Goal: Task Accomplishment & Management: Use online tool/utility

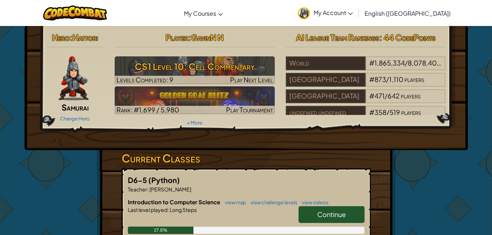
click at [259, 57] on img at bounding box center [195, 70] width 160 height 28
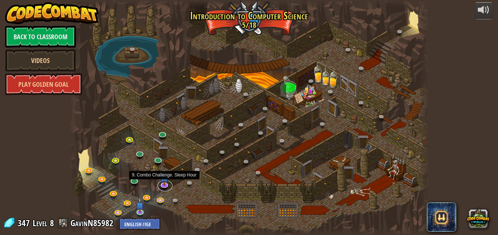
click at [162, 185] on link at bounding box center [165, 185] width 15 height 11
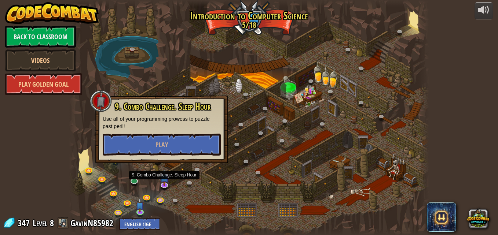
click at [158, 156] on div "9. Combo Challenge. Sleep Hour Use all of your programming prowess to puzzle pa…" at bounding box center [161, 129] width 133 height 67
click at [157, 158] on div "9. Combo Challenge. Sleep Hour Use all of your programming prowess to puzzle pa…" at bounding box center [161, 129] width 133 height 67
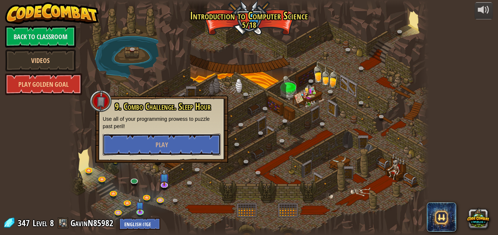
click at [158, 141] on span "Play" at bounding box center [161, 144] width 12 height 9
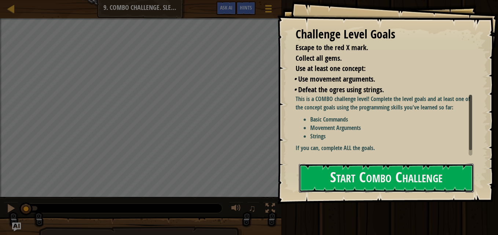
click at [308, 170] on button "Start Combo Challenge" at bounding box center [386, 178] width 175 height 29
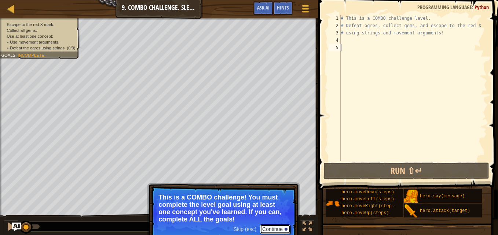
click at [274, 227] on button "Continue" at bounding box center [275, 230] width 30 height 10
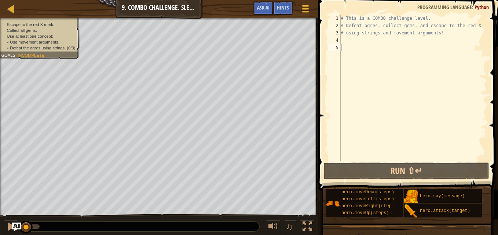
type textarea "h"
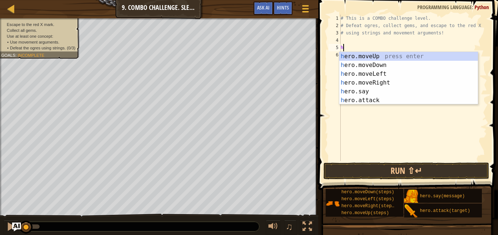
scroll to position [3, 0]
click at [362, 55] on div "h ero.moveUp press enter h ero.moveDown press enter h ero.moveLeft press enter …" at bounding box center [408, 87] width 139 height 70
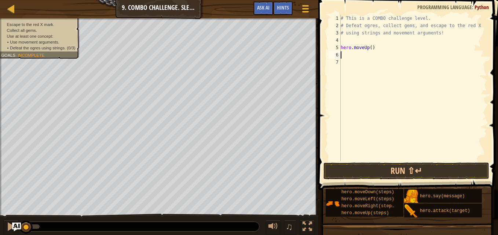
click at [357, 55] on div "# This is a COMBO challenge level. # Defeat [PERSON_NAME], collect gems, and es…" at bounding box center [413, 95] width 148 height 161
type textarea "h"
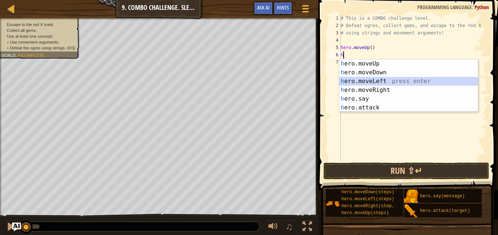
click at [366, 80] on div "h ero.moveUp press enter h ero.moveDown press enter h ero.moveLeft press enter …" at bounding box center [408, 94] width 139 height 70
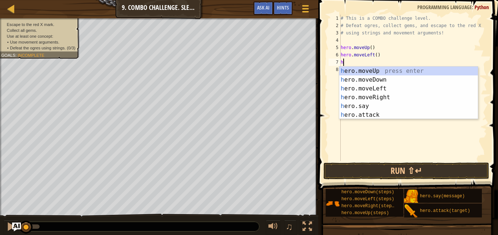
click at [378, 57] on div "# This is a COMBO challenge level. # Defeat [PERSON_NAME], collect gems, and es…" at bounding box center [413, 95] width 148 height 161
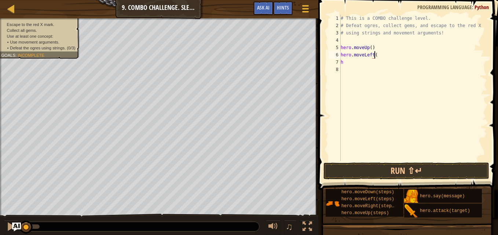
type textarea "h"
click at [346, 55] on div "# This is a COMBO challenge level. # Defeat [PERSON_NAME], collect gems, and es…" at bounding box center [413, 95] width 148 height 161
type textarea "h"
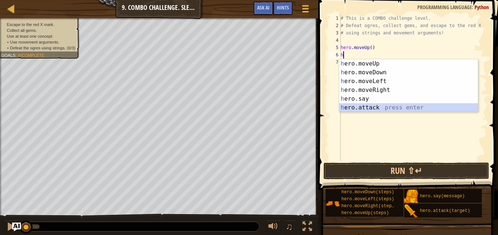
click at [352, 107] on div "h ero.moveUp press enter h ero.moveDown press enter h ero.moveLeft press enter …" at bounding box center [408, 94] width 139 height 70
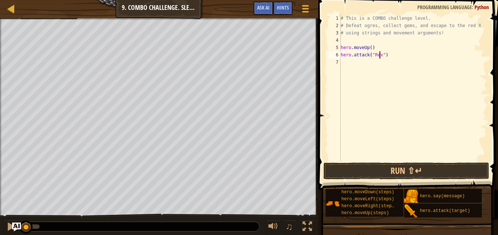
scroll to position [3, 3]
type textarea "hero.attack("Rexxar")"
click at [364, 66] on div "# This is a COMBO challenge level. # Defeat [PERSON_NAME], collect gems, and es…" at bounding box center [413, 95] width 148 height 161
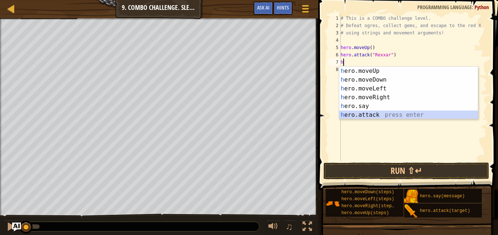
click at [368, 115] on div "h ero.moveUp press enter h ero.moveDown press enter h ero.moveLeft press enter …" at bounding box center [408, 102] width 139 height 70
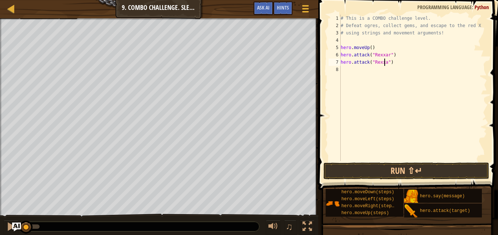
type textarea "hero.attack("Rexxar")"
click at [357, 73] on div "# This is a COMBO challenge level. # Defeat [PERSON_NAME], collect gems, and es…" at bounding box center [413, 95] width 148 height 161
type textarea "h"
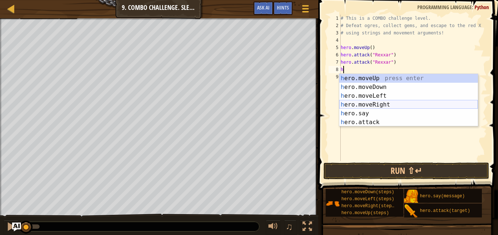
click at [379, 104] on div "h ero.moveUp press enter h ero.moveDown press enter h ero.moveLeft press enter …" at bounding box center [408, 109] width 139 height 70
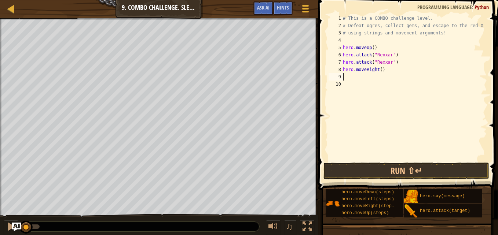
click at [378, 69] on div "# This is a COMBO challenge level. # Defeat [PERSON_NAME], collect gems, and es…" at bounding box center [414, 95] width 146 height 161
type textarea "hero.moveRight(2)"
click at [356, 78] on div "# This is a COMBO challenge level. # Defeat [PERSON_NAME], collect gems, and es…" at bounding box center [414, 95] width 146 height 161
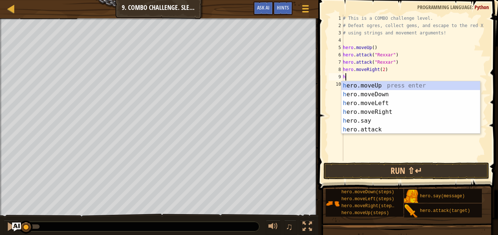
click at [381, 70] on div "# This is a COMBO challenge level. # Defeat [PERSON_NAME], collect gems, and es…" at bounding box center [414, 95] width 146 height 161
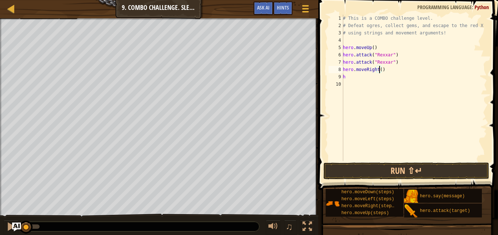
click at [362, 78] on div "# This is a COMBO challenge level. # Defeat [PERSON_NAME], collect gems, and es…" at bounding box center [414, 95] width 146 height 161
type textarea "h"
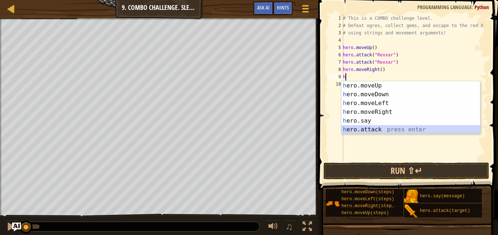
click at [357, 130] on div "h ero.moveUp press enter h ero.moveDown press enter h ero.moveLeft press enter …" at bounding box center [410, 116] width 139 height 70
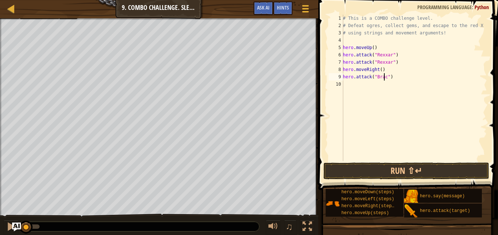
type textarea "hero.attack("Brack")"
click at [356, 93] on div "# This is a COMBO challenge level. # Defeat [PERSON_NAME], collect gems, and es…" at bounding box center [414, 95] width 146 height 161
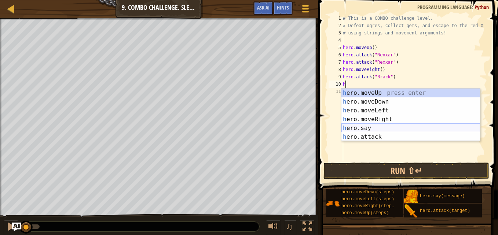
click at [374, 133] on div "h ero.moveUp press enter h ero.moveDown press enter h ero.moveLeft press enter …" at bounding box center [410, 124] width 139 height 70
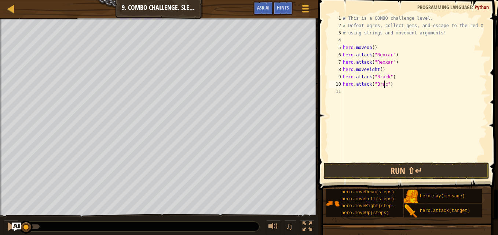
type textarea "hero.attack("Brack")"
click at [357, 97] on div "# This is a COMBO challenge level. # Defeat [PERSON_NAME], collect gems, and es…" at bounding box center [414, 95] width 146 height 161
type textarea "h"
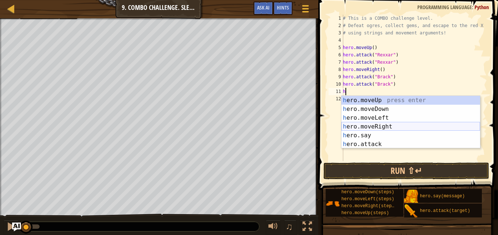
click at [381, 127] on div "h ero.moveUp press enter h ero.moveDown press enter h ero.moveLeft press enter …" at bounding box center [410, 131] width 139 height 70
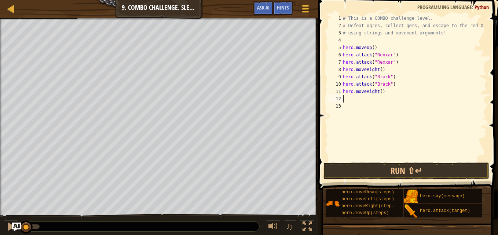
type textarea "h"
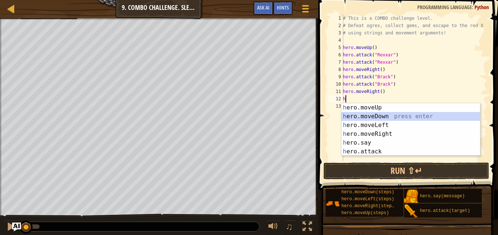
click at [360, 115] on div "h ero.moveUp press enter h ero.moveDown press enter h ero.moveLeft press enter …" at bounding box center [410, 138] width 139 height 70
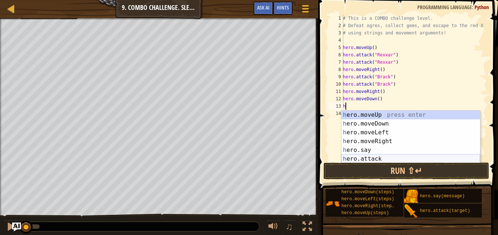
click at [362, 157] on div "h ero.moveUp press enter h ero.moveDown press enter h ero.moveLeft press enter …" at bounding box center [410, 146] width 139 height 70
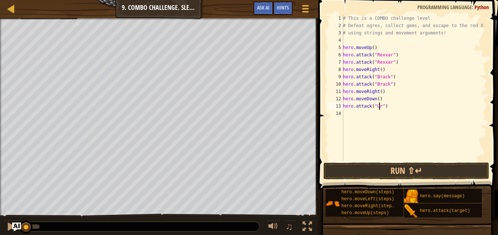
scroll to position [3, 3]
type textarea "hero.attack("Ursa")"
click at [367, 122] on div "# This is a COMBO challenge level. # Defeat [PERSON_NAME], collect gems, and es…" at bounding box center [414, 95] width 146 height 161
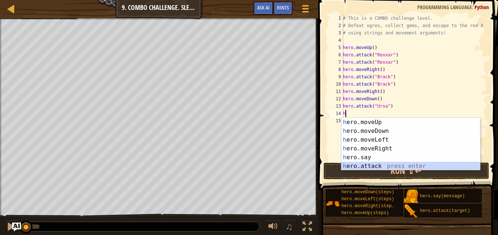
click at [364, 168] on div "h ero.moveUp press enter h ero.moveDown press enter h ero.moveLeft press enter …" at bounding box center [410, 153] width 139 height 70
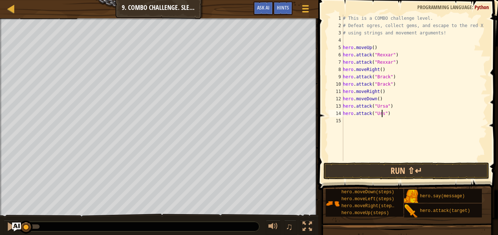
scroll to position [3, 3]
type textarea "hero.attack("Ursa")"
click at [366, 130] on div "# This is a COMBO challenge level. # Defeat [PERSON_NAME], collect gems, and es…" at bounding box center [414, 95] width 146 height 161
type textarea "h"
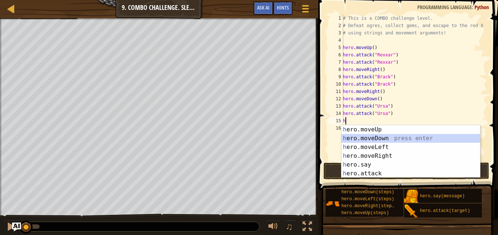
click at [376, 139] on div "h ero.moveUp press enter h ero.moveDown press enter h ero.moveLeft press enter …" at bounding box center [410, 160] width 139 height 70
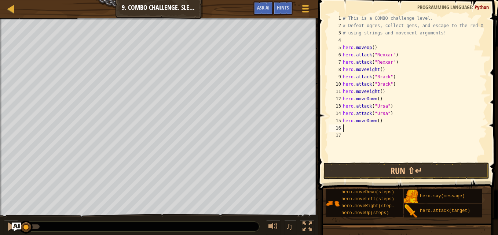
type textarea "h"
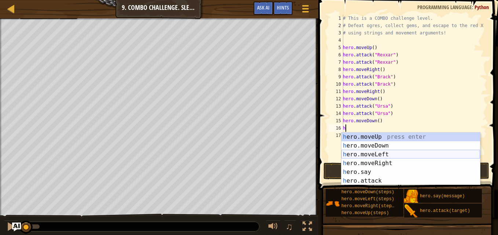
click at [368, 152] on div "h ero.moveUp press enter h ero.moveDown press enter h ero.moveLeft press enter …" at bounding box center [410, 168] width 139 height 70
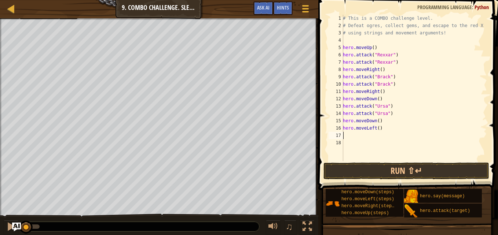
click at [376, 127] on div "# This is a COMBO challenge level. # Defeat [PERSON_NAME], collect gems, and es…" at bounding box center [414, 95] width 146 height 161
type textarea "hero.moveLeft(2)"
click at [345, 136] on div "# This is a COMBO challenge level. # Defeat [PERSON_NAME], collect gems, and es…" at bounding box center [414, 95] width 146 height 161
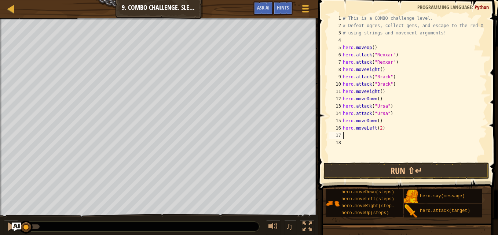
type textarea "h"
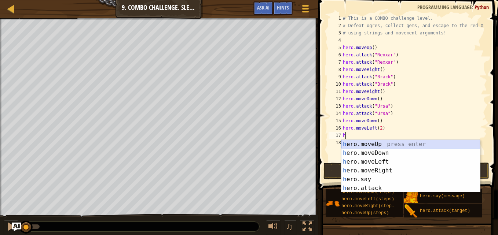
click at [347, 142] on div "h ero.moveUp press enter h ero.moveDown press enter h ero.moveLeft press enter …" at bounding box center [410, 175] width 139 height 70
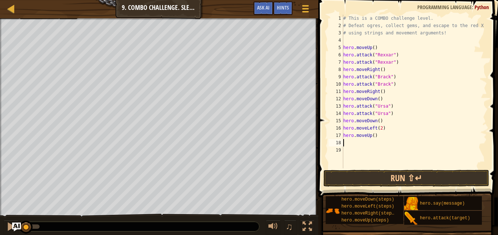
click at [372, 135] on div "# This is a COMBO challenge level. # Defeat [PERSON_NAME], collect gems, and es…" at bounding box center [414, 99] width 145 height 169
type textarea "hero.moveUp(2)"
click at [365, 145] on div "# This is a COMBO challenge level. # Defeat [PERSON_NAME], collect gems, and es…" at bounding box center [414, 99] width 145 height 169
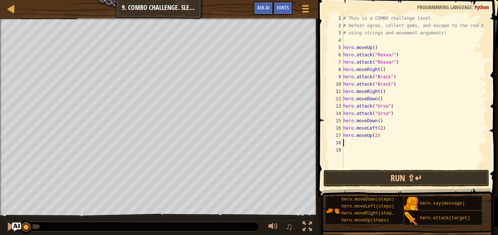
type textarea "h"
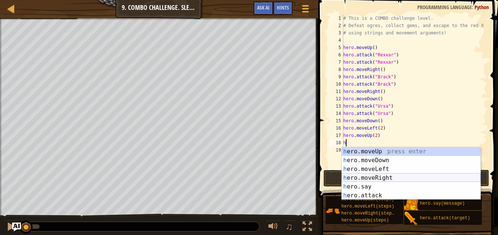
click at [367, 179] on div "h ero.moveUp press enter h ero.moveDown press enter h ero.moveLeft press enter …" at bounding box center [411, 182] width 139 height 70
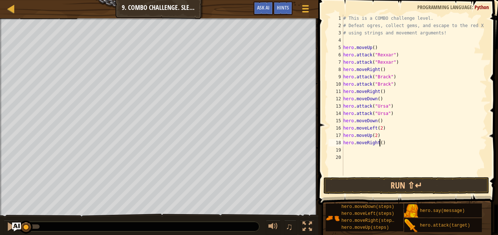
click at [379, 143] on div "# This is a COMBO challenge level. # Defeat [PERSON_NAME], collect gems, and es…" at bounding box center [414, 103] width 145 height 176
click at [382, 183] on button "Run ⇧↵" at bounding box center [406, 185] width 166 height 17
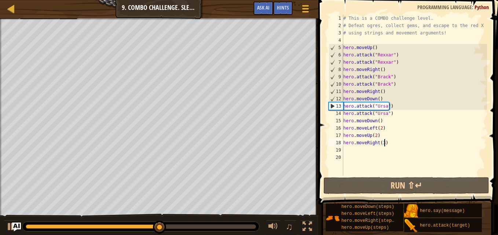
click at [390, 143] on div "# This is a COMBO challenge level. # Defeat [PERSON_NAME], collect gems, and es…" at bounding box center [414, 103] width 145 height 176
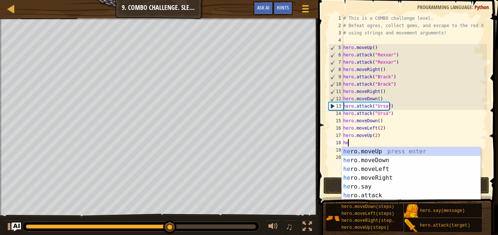
scroll to position [3, 0]
type textarea "h"
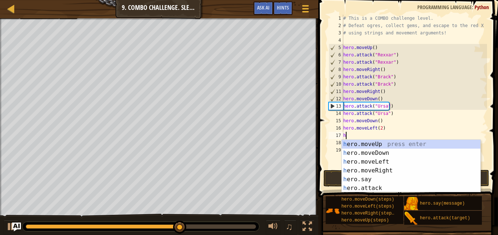
type textarea "h"
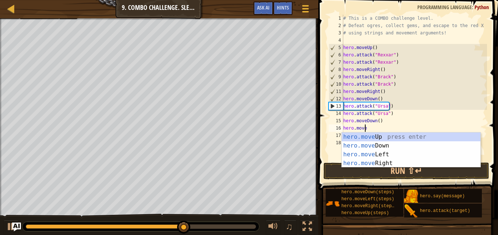
type textarea "h"
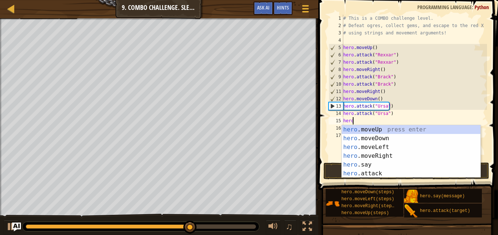
type textarea "h"
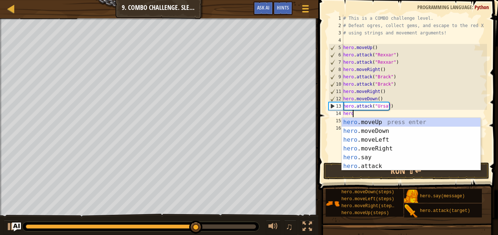
type textarea "h"
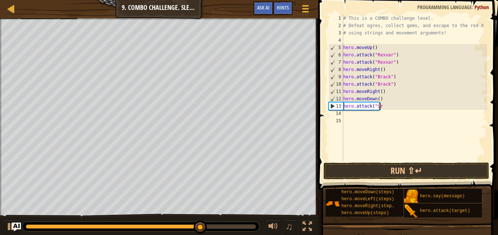
type textarea "h"
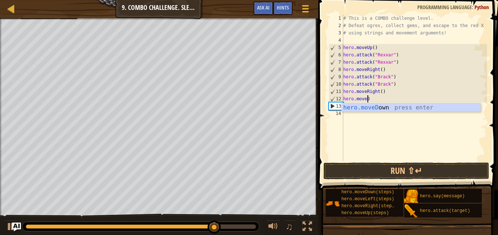
type textarea "h"
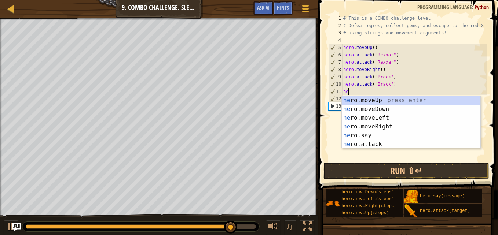
type textarea "h"
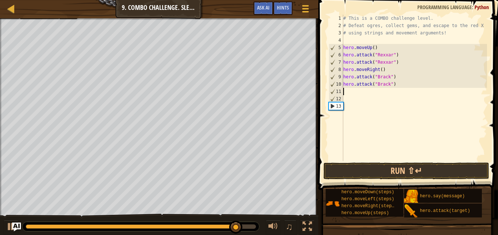
type textarea "h"
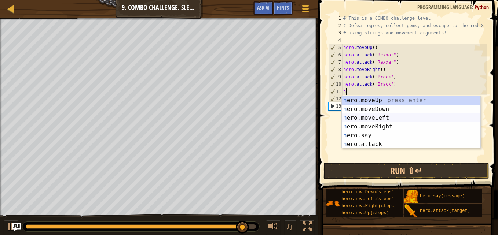
click at [379, 117] on div "h ero.moveUp press enter h ero.moveDown press enter h ero.moveLeft press enter …" at bounding box center [411, 131] width 139 height 70
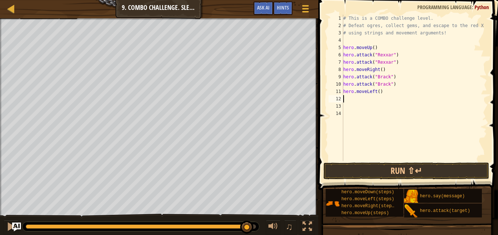
click at [378, 91] on div "# This is a COMBO challenge level. # Defeat [PERSON_NAME], collect gems, and es…" at bounding box center [414, 95] width 145 height 161
type textarea "hero.moveLeft(2)"
click at [357, 103] on div "# This is a COMBO challenge level. # Defeat [PERSON_NAME], collect gems, and es…" at bounding box center [414, 95] width 145 height 161
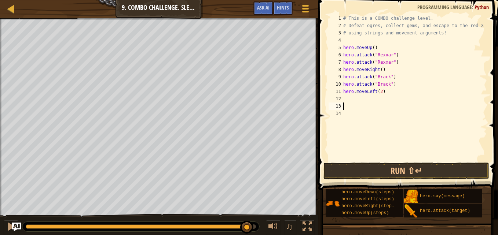
click at [349, 99] on div "# This is a COMBO challenge level. # Defeat [PERSON_NAME], collect gems, and es…" at bounding box center [414, 95] width 145 height 161
type textarea "h"
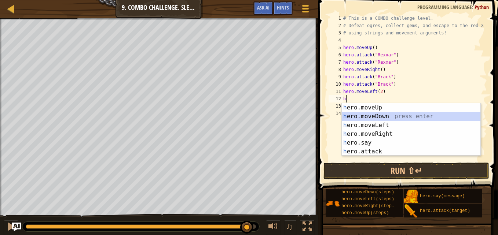
click at [371, 116] on div "h ero.moveUp press enter h ero.moveDown press enter h ero.moveLeft press enter …" at bounding box center [411, 138] width 139 height 70
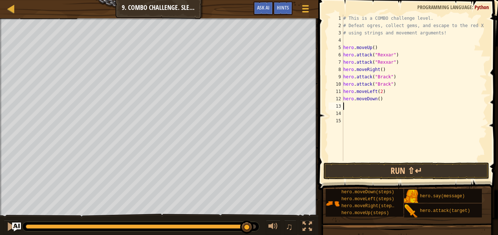
click at [377, 98] on div "# This is a COMBO challenge level. # Defeat [PERSON_NAME], collect gems, and es…" at bounding box center [414, 95] width 145 height 161
type textarea "hero.moveDown()"
click at [348, 111] on div "# This is a COMBO challenge level. # Defeat [PERSON_NAME], collect gems, and es…" at bounding box center [414, 95] width 145 height 161
click at [347, 106] on div "# This is a COMBO challenge level. # Defeat [PERSON_NAME], collect gems, and es…" at bounding box center [414, 95] width 145 height 161
type textarea "h"
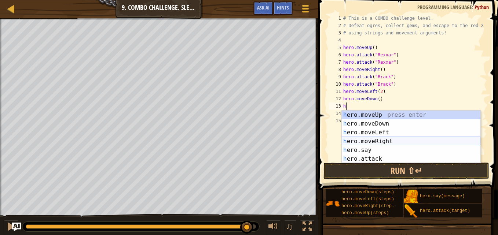
click at [372, 141] on div "h ero.moveUp press enter h ero.moveDown press enter h ero.moveLeft press enter …" at bounding box center [411, 146] width 139 height 70
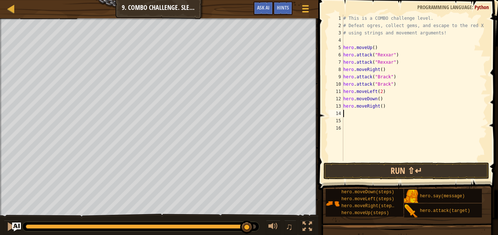
click at [379, 107] on div "# This is a COMBO challenge level. # Defeat [PERSON_NAME], collect gems, and es…" at bounding box center [414, 95] width 145 height 161
type textarea "hero.moveRight(2)"
click at [346, 114] on div "# This is a COMBO challenge level. # Defeat [PERSON_NAME], collect gems, and es…" at bounding box center [414, 95] width 145 height 161
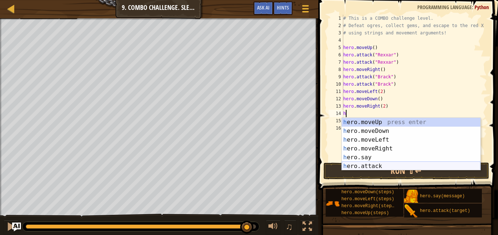
click at [353, 165] on div "h ero.moveUp press enter h ero.moveDown press enter h ero.moveLeft press enter …" at bounding box center [411, 153] width 139 height 70
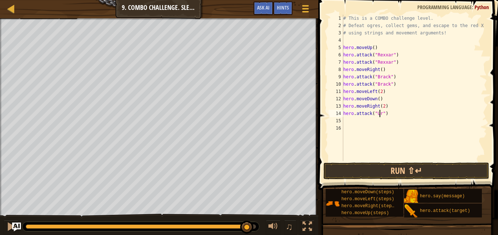
scroll to position [3, 3]
type textarea "hero.attack("Ursa")"
click at [345, 121] on div "# This is a COMBO challenge level. # Defeat [PERSON_NAME], collect gems, and es…" at bounding box center [414, 95] width 145 height 161
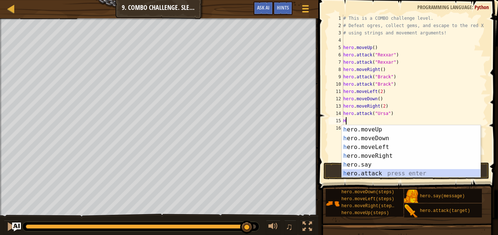
click at [371, 171] on div "h ero.moveUp press enter h ero.moveDown press enter h ero.moveLeft press enter …" at bounding box center [411, 160] width 139 height 70
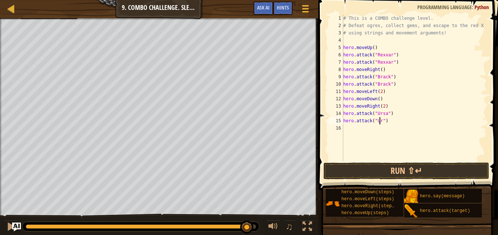
scroll to position [3, 3]
type textarea "hero.attack("Ursa")"
click at [353, 129] on div "# This is a COMBO challenge level. # Defeat [PERSON_NAME], collect gems, and es…" at bounding box center [414, 95] width 145 height 161
type textarea "h"
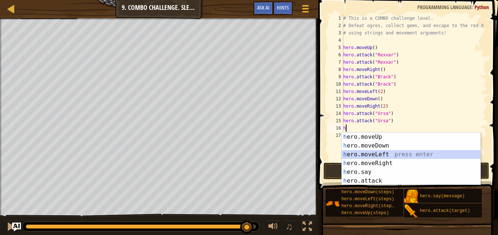
click at [364, 152] on div "h ero.moveUp press enter h ero.moveDown press enter h ero.moveLeft press enter …" at bounding box center [411, 168] width 139 height 70
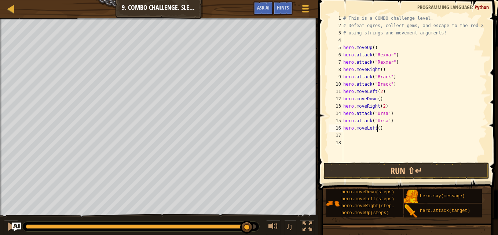
click at [378, 127] on div "# This is a COMBO challenge level. # Defeat [PERSON_NAME], collect gems, and es…" at bounding box center [414, 95] width 145 height 161
type textarea "hero.moveLeft(2)"
click at [354, 134] on div "# This is a COMBO challenge level. # Defeat [PERSON_NAME], collect gems, and es…" at bounding box center [414, 95] width 145 height 161
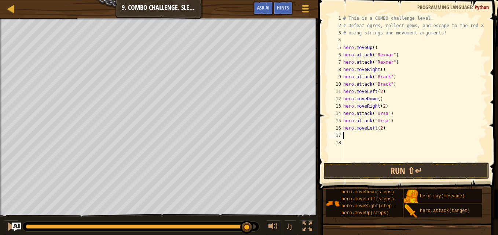
type textarea "h"
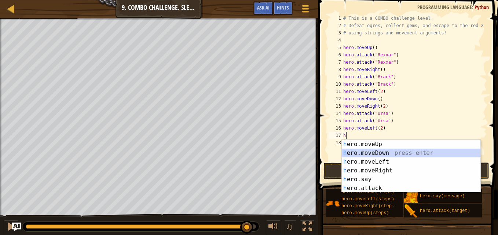
click at [379, 151] on div "h ero.moveUp press enter h ero.moveDown press enter h ero.moveLeft press enter …" at bounding box center [411, 175] width 139 height 70
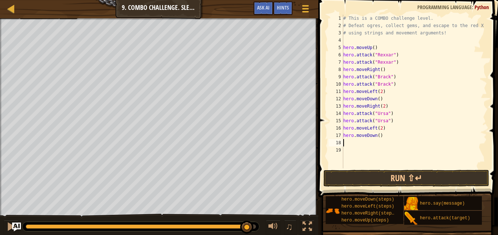
type textarea "h"
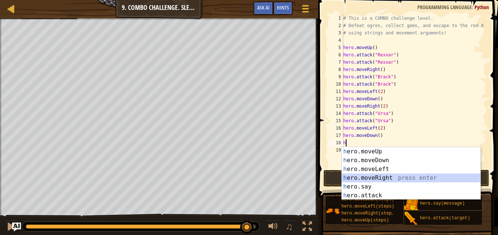
click at [374, 179] on div "h ero.moveUp press enter h ero.moveDown press enter h ero.moveLeft press enter …" at bounding box center [411, 182] width 139 height 70
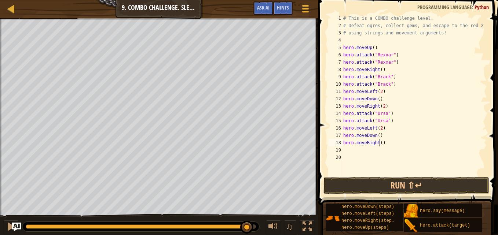
click at [378, 143] on div "# This is a COMBO challenge level. # Defeat [PERSON_NAME], collect gems, and es…" at bounding box center [414, 103] width 145 height 176
type textarea "hero.moveRight(2)"
click at [354, 149] on div "# This is a COMBO challenge level. # Defeat [PERSON_NAME], collect gems, and es…" at bounding box center [414, 103] width 145 height 176
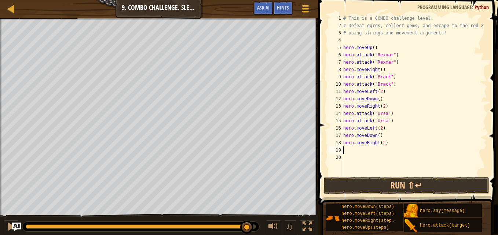
type textarea "h"
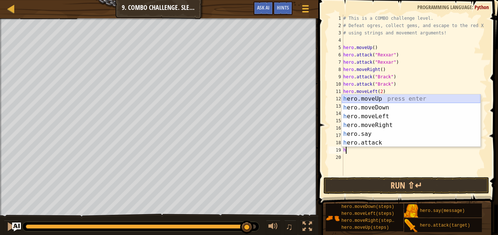
click at [352, 98] on div "h ero.moveUp press enter h ero.moveDown press enter h ero.moveLeft press enter …" at bounding box center [411, 130] width 139 height 70
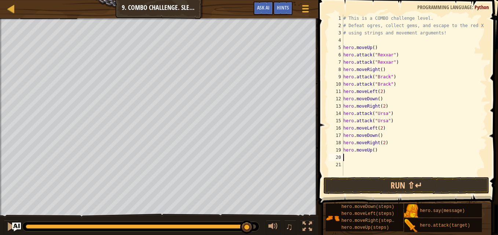
click at [364, 156] on div "# This is a COMBO challenge level. # Defeat [PERSON_NAME], collect gems, and es…" at bounding box center [414, 103] width 145 height 176
type textarea "h"
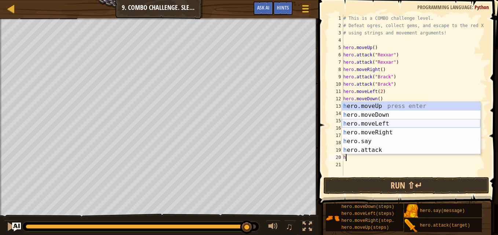
click at [378, 124] on div "h ero.moveUp press enter h ero.moveDown press enter h ero.moveLeft press enter …" at bounding box center [411, 137] width 139 height 70
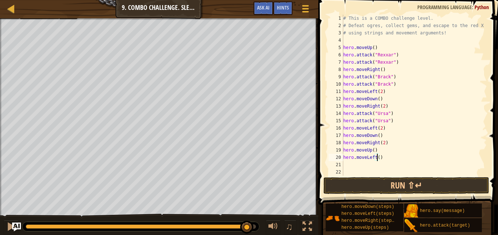
click at [376, 158] on div "# This is a COMBO challenge level. # Defeat [PERSON_NAME], collect gems, and es…" at bounding box center [414, 103] width 145 height 176
type textarea "hero.moveLeft(2)"
click at [349, 165] on div "# This is a COMBO challenge level. # Defeat [PERSON_NAME], collect gems, and es…" at bounding box center [414, 103] width 145 height 176
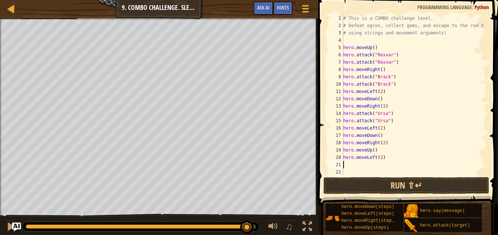
type textarea "h"
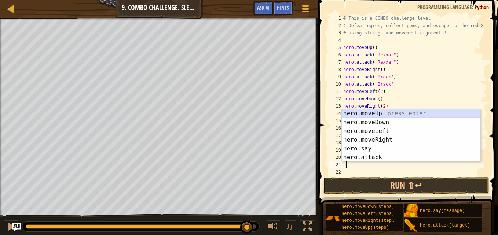
click at [373, 114] on div "h ero.moveUp press enter h ero.moveDown press enter h ero.moveLeft press enter …" at bounding box center [411, 144] width 139 height 70
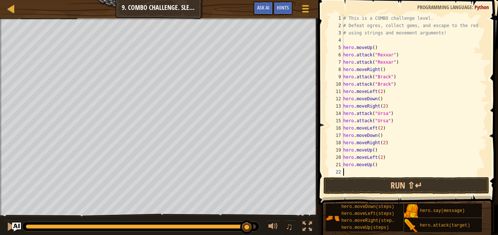
type textarea "h"
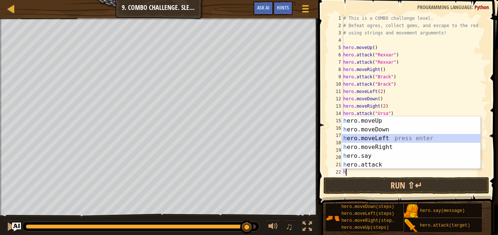
click at [377, 138] on div "h ero.moveUp press enter h ero.moveDown press enter h ero.moveLeft press enter …" at bounding box center [411, 152] width 139 height 70
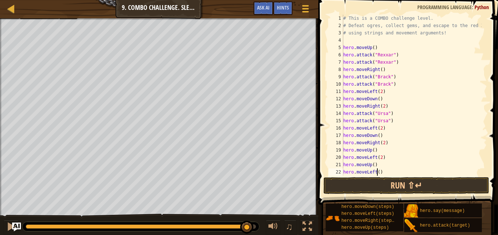
click at [378, 173] on div "# This is a COMBO challenge level. # Defeat [PERSON_NAME], collect gems, and es…" at bounding box center [412, 103] width 140 height 176
click at [432, 187] on button "Run ⇧↵" at bounding box center [406, 185] width 166 height 17
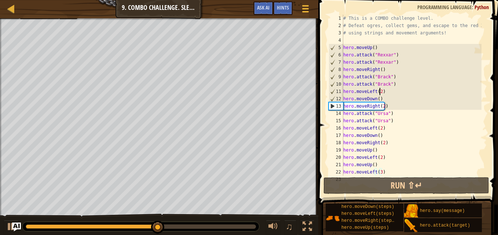
click at [380, 91] on div "# This is a COMBO challenge level. # Defeat [PERSON_NAME], collect gems, and es…" at bounding box center [412, 103] width 140 height 176
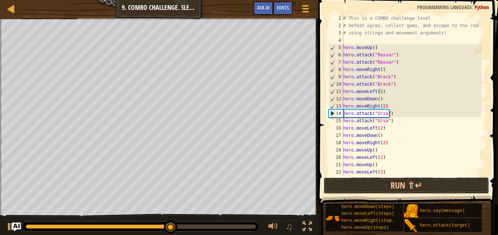
click at [404, 182] on button "Run ⇧↵" at bounding box center [406, 185] width 166 height 17
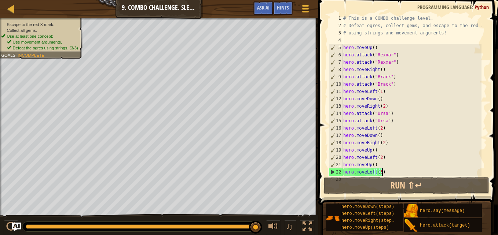
click at [382, 172] on div "# This is a COMBO challenge level. # Defeat [PERSON_NAME], collect gems, and es…" at bounding box center [412, 103] width 140 height 176
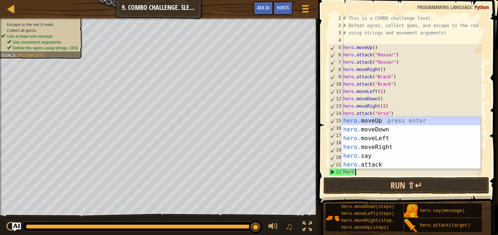
scroll to position [3, 0]
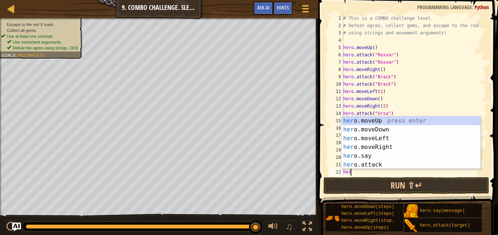
type textarea "he"
click at [380, 150] on div "he ro.moveUp press enter he ro.moveDown press enter he ro.moveLeft press enter …" at bounding box center [411, 152] width 139 height 70
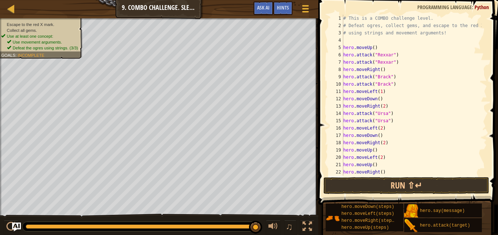
click at [380, 174] on div "# This is a COMBO challenge level. # Defeat [PERSON_NAME], collect gems, and es…" at bounding box center [412, 103] width 140 height 176
type textarea "hero.moveRight(3)"
click at [402, 184] on button "Run ⇧↵" at bounding box center [406, 185] width 166 height 17
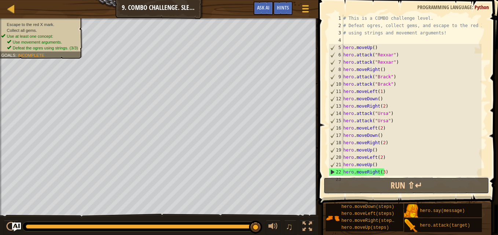
drag, startPoint x: 402, startPoint y: 184, endPoint x: 331, endPoint y: 184, distance: 70.4
click at [331, 184] on button "Run ⇧↵" at bounding box center [406, 185] width 166 height 17
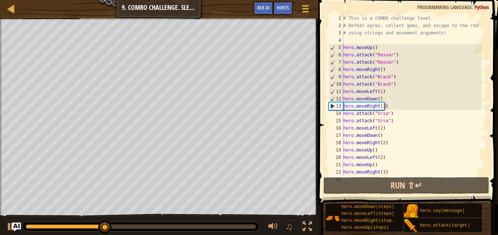
scroll to position [29, 0]
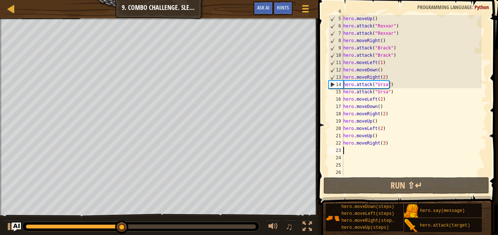
type textarea "h"
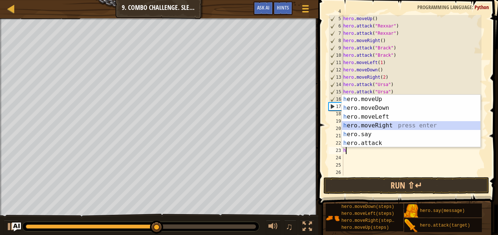
click at [375, 126] on div "h ero.moveUp press enter h ero.moveDown press enter h ero.moveLeft press enter …" at bounding box center [411, 130] width 139 height 70
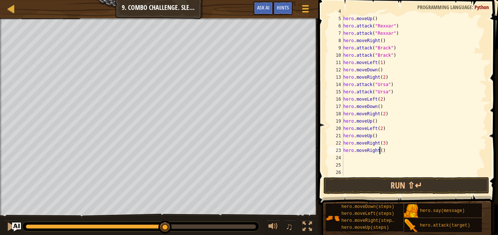
click at [380, 151] on div "hero . moveUp ( ) hero . attack ( "Rexxar" ) hero . attack ( "Rexxar" ) hero . …" at bounding box center [412, 96] width 140 height 176
click at [377, 181] on button "Run ⇧↵" at bounding box center [406, 185] width 166 height 17
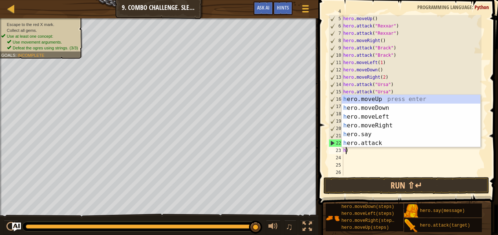
scroll to position [3, 0]
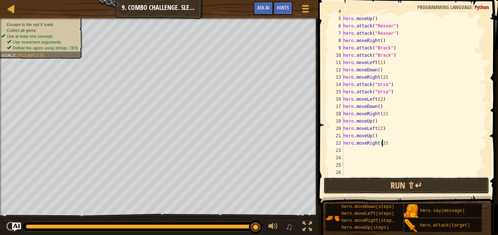
click at [377, 181] on button "Run ⇧↵" at bounding box center [406, 185] width 166 height 17
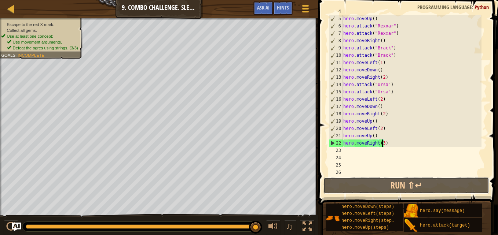
click at [368, 179] on button "Run ⇧↵" at bounding box center [406, 185] width 166 height 17
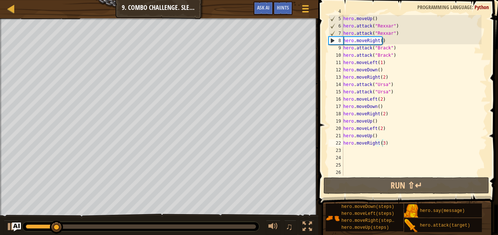
click at [47, 222] on div at bounding box center [140, 227] width 237 height 10
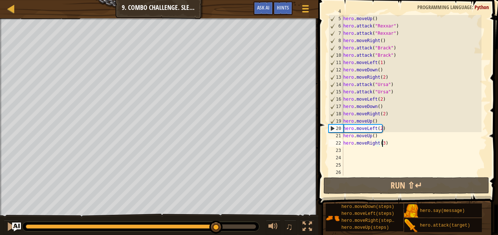
drag, startPoint x: 97, startPoint y: 225, endPoint x: 216, endPoint y: 222, distance: 118.8
click at [216, 225] on div at bounding box center [141, 227] width 230 height 4
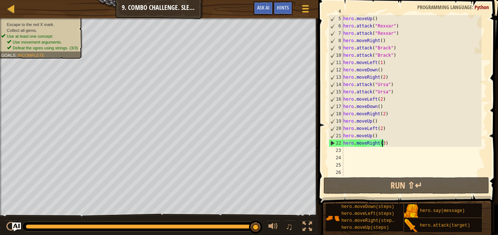
drag, startPoint x: 253, startPoint y: 226, endPoint x: 292, endPoint y: 229, distance: 39.7
click at [292, 229] on div "♫" at bounding box center [159, 225] width 318 height 22
click at [380, 188] on button "Run ⇧↵" at bounding box center [406, 185] width 166 height 17
drag, startPoint x: 380, startPoint y: 186, endPoint x: 366, endPoint y: 183, distance: 14.8
drag, startPoint x: 366, startPoint y: 183, endPoint x: 342, endPoint y: 186, distance: 23.7
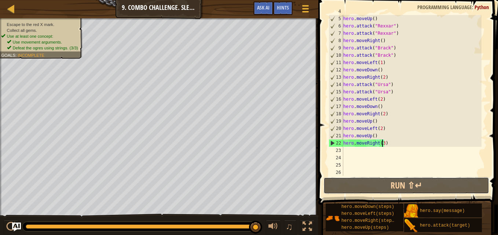
click at [342, 186] on button "Run ⇧↵" at bounding box center [406, 185] width 166 height 17
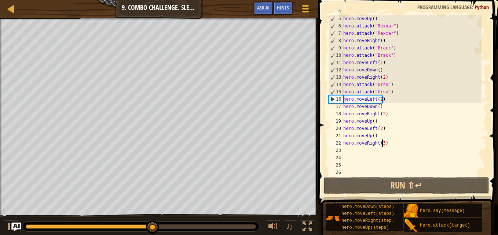
click at [393, 96] on div "hero . moveUp ( ) hero . attack ( "Rexxar" ) hero . attack ( "Rexxar" ) hero . …" at bounding box center [412, 96] width 140 height 176
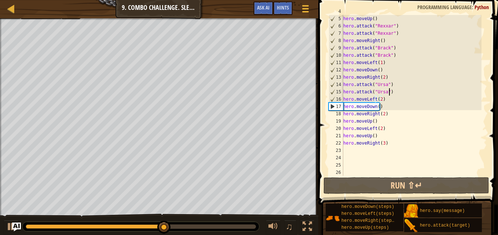
click at [396, 94] on div "hero . moveUp ( ) hero . attack ( "Rexxar" ) hero . attack ( "Rexxar" ) hero . …" at bounding box center [412, 96] width 140 height 176
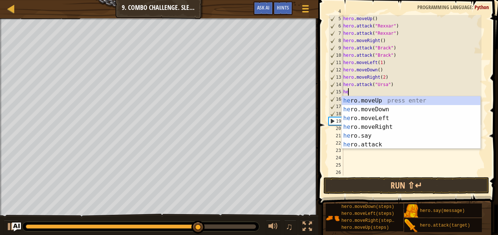
type textarea "h"
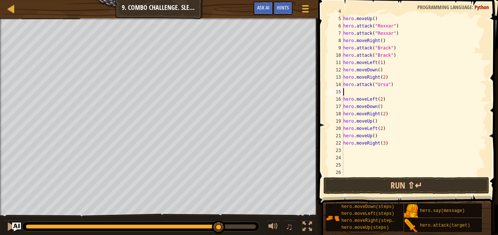
click at [398, 55] on div "hero . moveUp ( ) hero . attack ( "Rexxar" ) hero . attack ( "Rexxar" ) hero . …" at bounding box center [412, 96] width 140 height 176
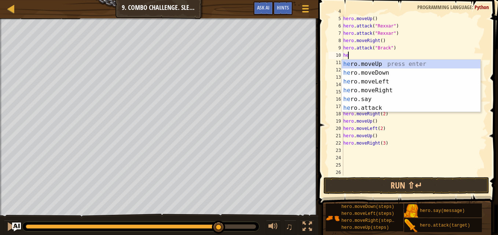
type textarea "h"
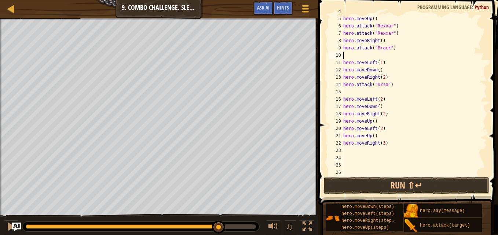
click at [403, 34] on div "hero . moveUp ( ) hero . attack ( "Rexxar" ) hero . attack ( "Rexxar" ) hero . …" at bounding box center [412, 96] width 140 height 176
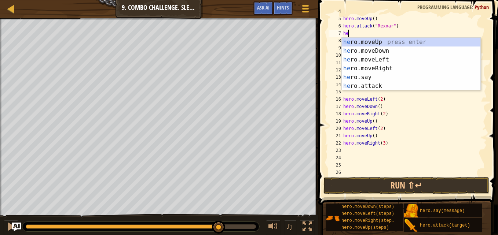
type textarea "h"
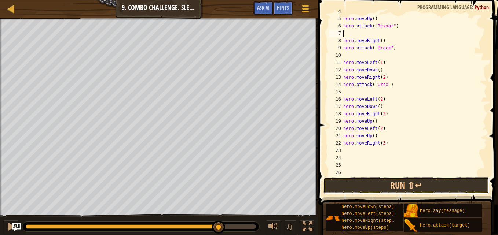
click at [386, 178] on button "Run ⇧↵" at bounding box center [406, 185] width 166 height 17
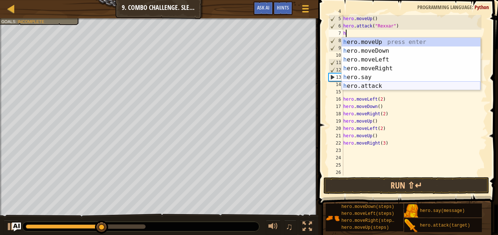
click at [363, 84] on div "h ero.moveUp press enter h ero.moveDown press enter h ero.moveLeft press enter …" at bounding box center [411, 73] width 139 height 70
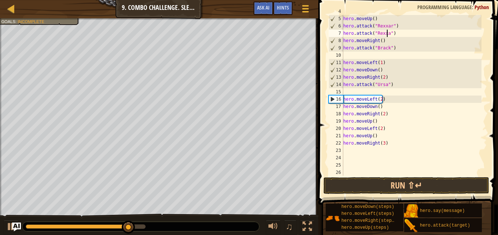
type textarea "hero.attack("Rexxar")"
click at [380, 56] on div "hero . moveUp ( ) hero . attack ( "Rexxar" ) hero . attack ( "Rexxar" ) hero . …" at bounding box center [412, 96] width 140 height 176
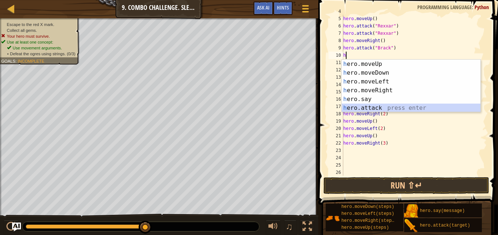
click at [365, 107] on div "h ero.moveUp press enter h ero.moveDown press enter h ero.moveLeft press enter …" at bounding box center [411, 95] width 139 height 70
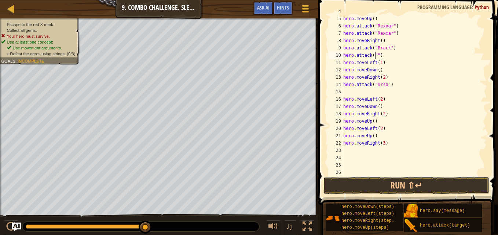
scroll to position [3, 3]
type textarea "hero.attack("Brack")"
click at [362, 93] on div "hero . moveUp ( ) hero . attack ( "Rexxar" ) hero . attack ( "Rexxar" ) hero . …" at bounding box center [412, 96] width 140 height 176
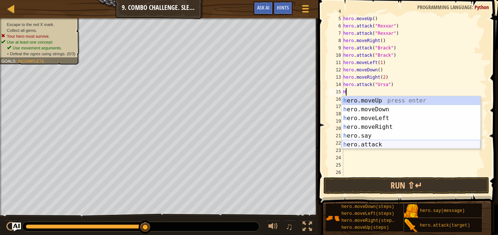
click at [358, 146] on div "h ero.moveUp press enter h ero.moveDown press enter h ero.moveLeft press enter …" at bounding box center [411, 131] width 139 height 70
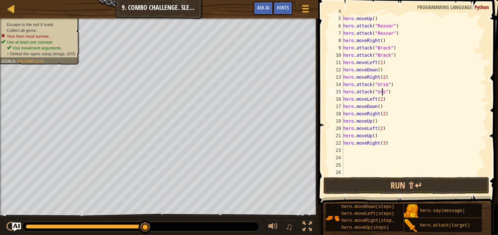
scroll to position [3, 3]
type textarea "hero.attack("Ursa")"
click at [448, 184] on button "Run ⇧↵" at bounding box center [406, 185] width 166 height 17
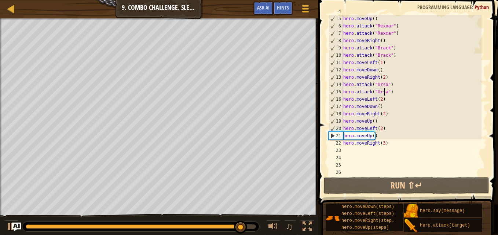
click at [492, 166] on span at bounding box center [408, 92] width 185 height 227
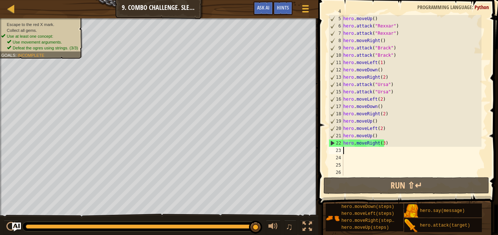
click at [398, 147] on div "hero . moveUp ( ) hero . attack ( "Rexxar" ) hero . attack ( "Rexxar" ) hero . …" at bounding box center [412, 96] width 140 height 176
click at [387, 143] on div "hero . moveUp ( ) hero . attack ( "Rexxar" ) hero . attack ( "Rexxar" ) hero . …" at bounding box center [412, 96] width 140 height 176
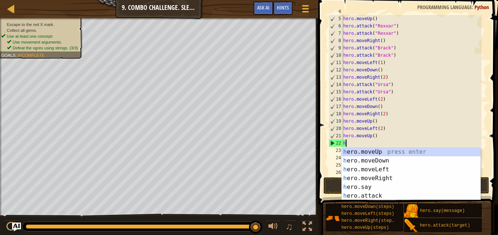
type textarea "h"
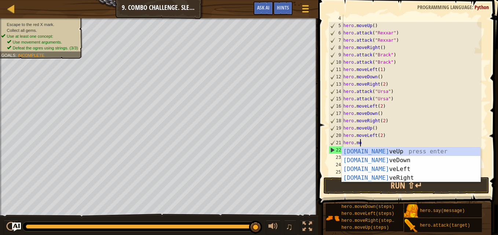
type textarea "h"
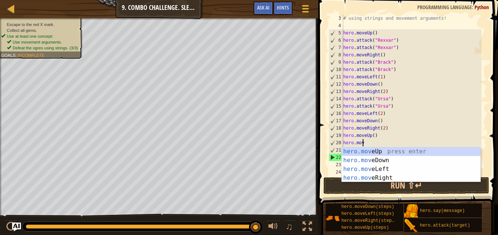
type textarea "h"
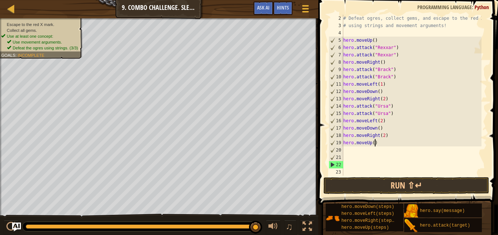
scroll to position [7, 0]
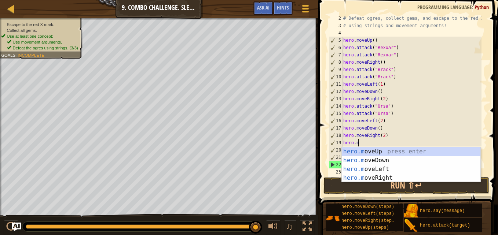
type textarea "h"
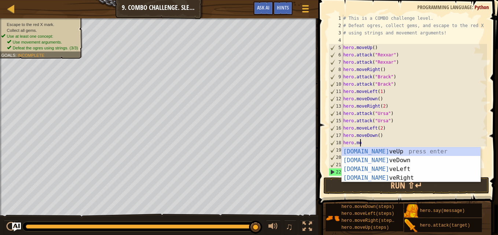
type textarea "h"
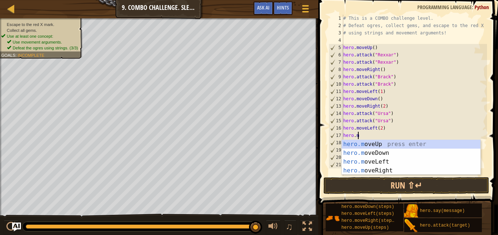
type textarea "h"
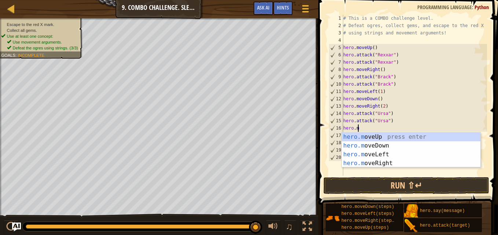
type textarea "h"
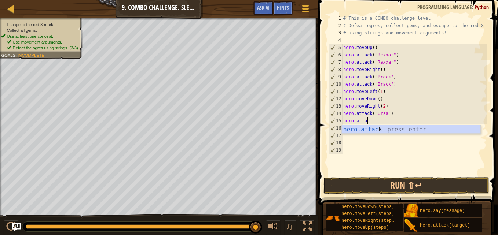
type textarea "h"
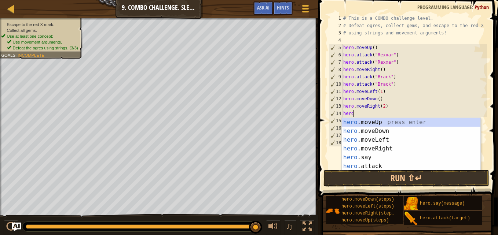
type textarea "h"
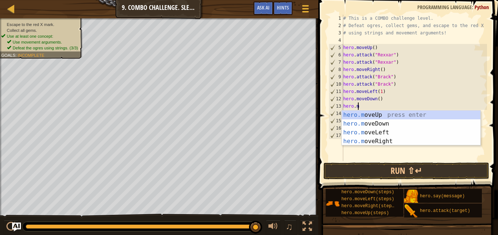
type textarea "h"
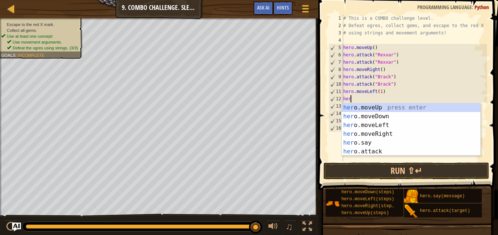
type textarea "h"
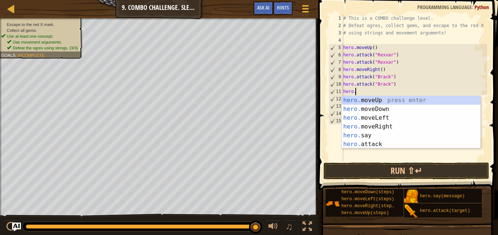
type textarea "h"
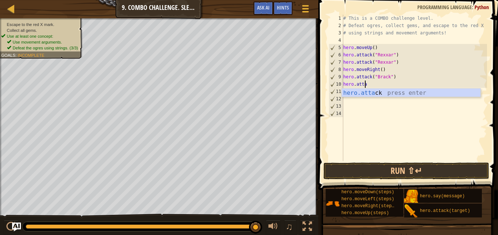
type textarea "h"
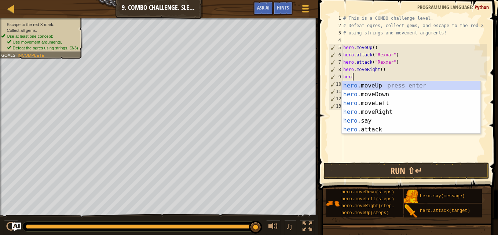
type textarea "h"
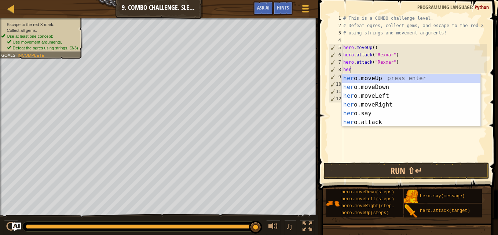
type textarea "h"
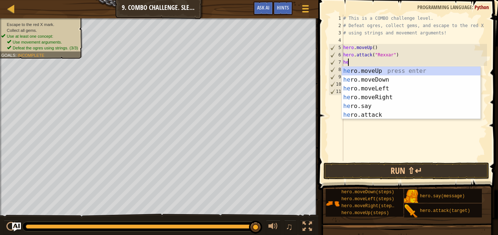
type textarea "h"
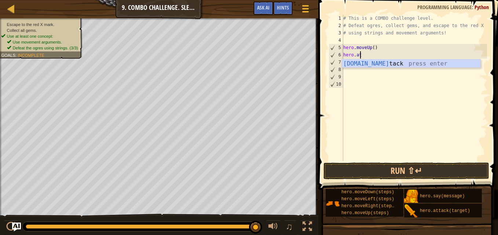
type textarea "h"
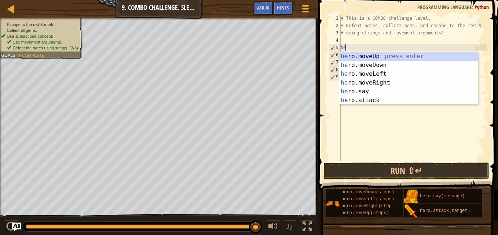
type textarea "h"
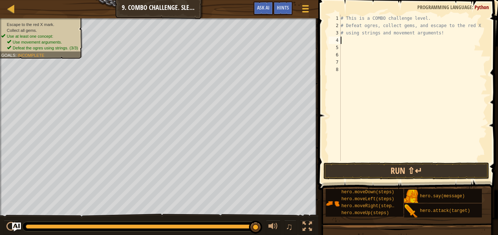
type textarea "h"
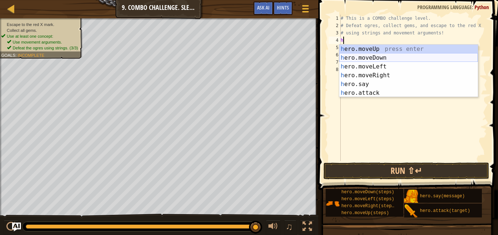
click at [359, 54] on div "h ero.moveUp press enter h ero.moveDown press enter h ero.moveLeft press enter …" at bounding box center [408, 80] width 139 height 70
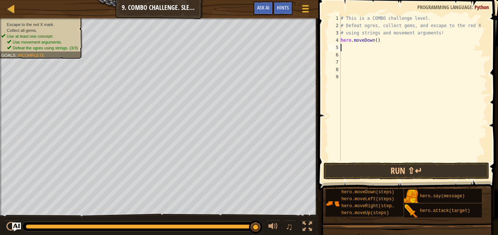
type textarea "h"
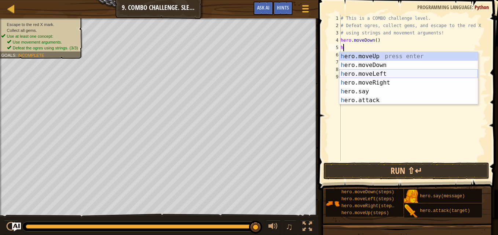
click at [369, 74] on div "h ero.moveUp press enter h ero.moveDown press enter h ero.moveLeft press enter …" at bounding box center [408, 87] width 139 height 70
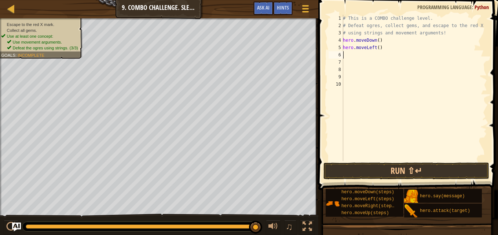
click at [377, 48] on div "# This is a COMBO challenge level. # Defeat [PERSON_NAME], collect gems, and es…" at bounding box center [414, 95] width 146 height 161
type textarea "hero.moveLeft(2)"
click at [348, 54] on div "# This is a COMBO challenge level. # Defeat [PERSON_NAME], collect gems, and es…" at bounding box center [414, 95] width 146 height 161
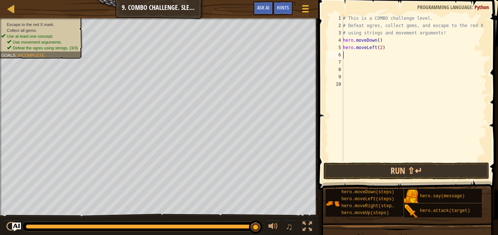
type textarea "h"
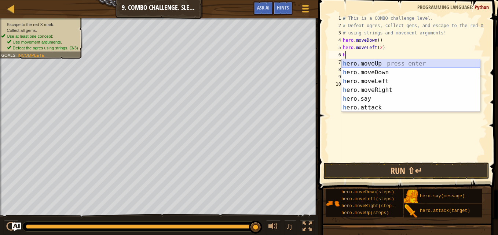
click at [362, 62] on div "h ero.moveUp press enter h ero.moveDown press enter h ero.moveLeft press enter …" at bounding box center [410, 94] width 139 height 70
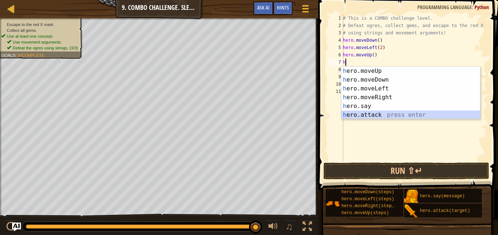
click at [362, 114] on div "h ero.moveUp press enter h ero.moveDown press enter h ero.moveLeft press enter …" at bounding box center [410, 102] width 139 height 70
type textarea "hero.attack("Enemy Name")"
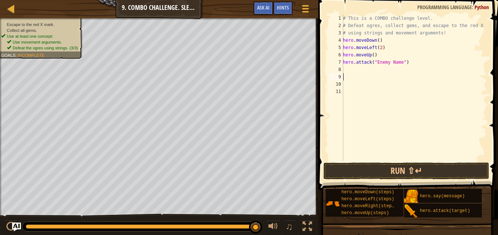
click at [354, 76] on div "# This is a COMBO challenge level. # Defeat [PERSON_NAME], collect gems, and es…" at bounding box center [414, 95] width 146 height 161
type textarea "h"
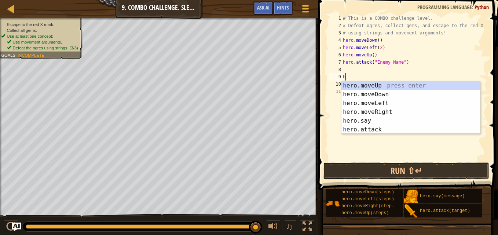
click at [348, 68] on div "# This is a COMBO challenge level. # Defeat [PERSON_NAME], collect gems, and es…" at bounding box center [414, 95] width 146 height 161
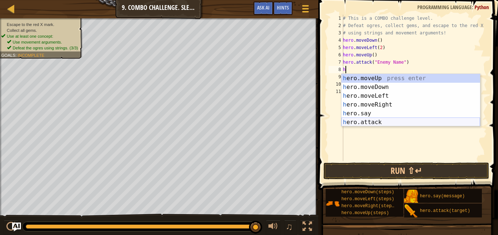
click at [359, 120] on div "h ero.moveUp press enter h ero.moveDown press enter h ero.moveLeft press enter …" at bounding box center [410, 109] width 139 height 70
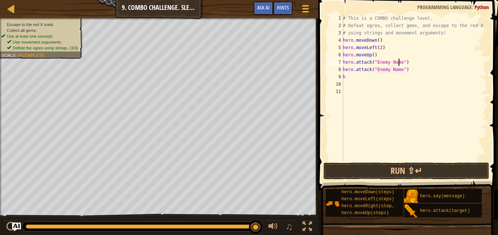
click at [399, 63] on div "# This is a COMBO challenge level. # Defeat [PERSON_NAME], collect gems, and es…" at bounding box center [414, 95] width 146 height 161
click at [421, 172] on button "Run ⇧↵" at bounding box center [406, 171] width 166 height 17
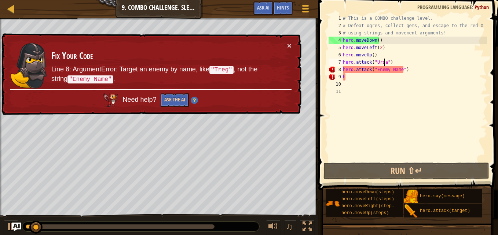
click at [400, 69] on div "# This is a COMBO challenge level. # Defeat [PERSON_NAME], collect gems, and es…" at bounding box center [414, 95] width 146 height 161
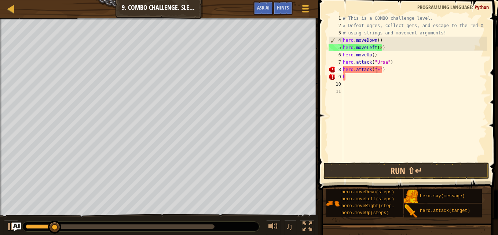
scroll to position [3, 3]
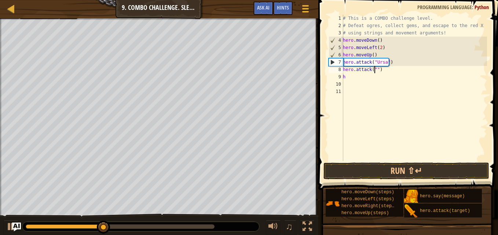
click at [380, 48] on div "# This is a COMBO challenge level. # Defeat [PERSON_NAME], collect gems, and es…" at bounding box center [414, 95] width 146 height 161
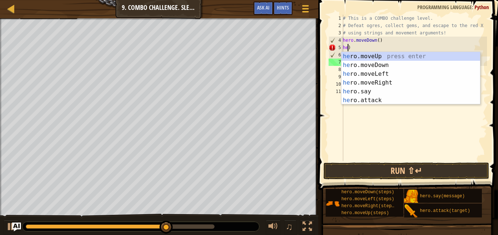
scroll to position [3, 0]
click at [355, 47] on div "# This is a COMBO challenge level. # Defeat [PERSON_NAME], collect gems, and es…" at bounding box center [414, 95] width 146 height 161
type textarea "h"
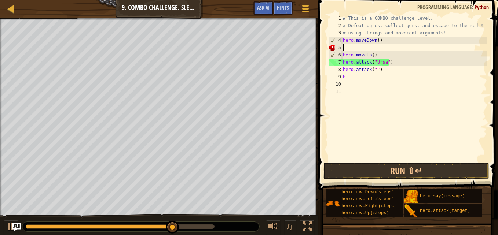
type textarea "hero.moveDown()"
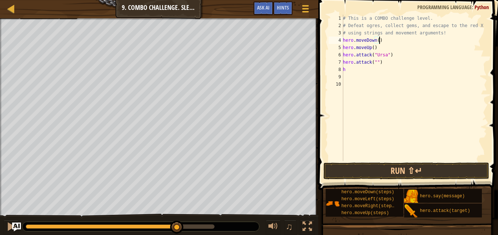
click at [353, 44] on div "# This is a COMBO challenge level. # Defeat [PERSON_NAME], collect gems, and es…" at bounding box center [414, 95] width 146 height 161
click at [384, 41] on div "# This is a COMBO challenge level. # Defeat [PERSON_NAME], collect gems, and es…" at bounding box center [414, 95] width 146 height 161
type textarea "H"
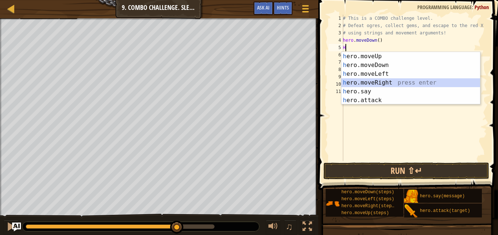
click at [384, 82] on div "h ero.moveUp press enter h ero.moveDown press enter h ero.moveLeft press enter …" at bounding box center [410, 87] width 139 height 70
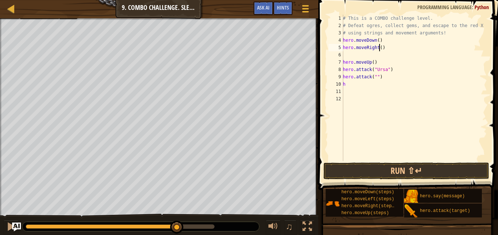
click at [379, 47] on div "# This is a COMBO challenge level. # Defeat [PERSON_NAME], collect gems, and es…" at bounding box center [414, 95] width 146 height 161
type textarea "hero.moveRight(2)"
click at [345, 49] on div "# This is a COMBO challenge level. # Defeat [PERSON_NAME], collect gems, and es…" at bounding box center [414, 95] width 146 height 161
click at [348, 55] on div "# This is a COMBO challenge level. # Defeat [PERSON_NAME], collect gems, and es…" at bounding box center [414, 95] width 146 height 161
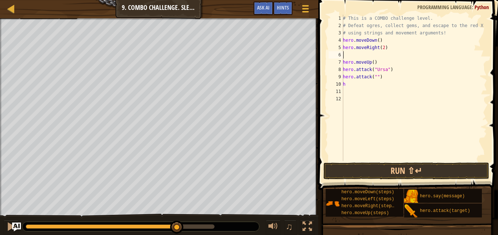
scroll to position [3, 0]
click at [374, 70] on div "# This is a COMBO challenge level. # Defeat [PERSON_NAME], collect gems, and es…" at bounding box center [414, 95] width 146 height 161
type textarea "hero.attack("Ursa")"
click at [349, 81] on div "# This is a COMBO challenge level. # Defeat [PERSON_NAME], collect gems, and es…" at bounding box center [414, 95] width 146 height 161
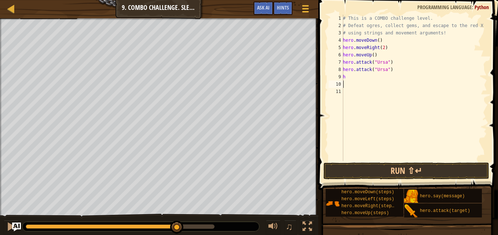
scroll to position [3, 0]
click at [349, 78] on div "# This is a COMBO challenge level. # Defeat [PERSON_NAME], collect gems, and es…" at bounding box center [414, 95] width 146 height 161
type textarea "h"
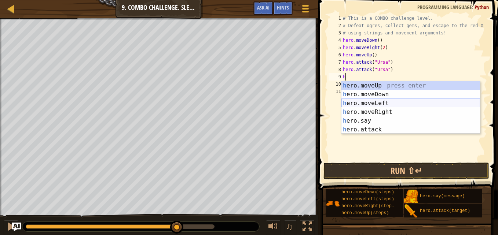
click at [382, 102] on div "h ero.moveUp press enter h ero.moveDown press enter h ero.moveLeft press enter …" at bounding box center [410, 116] width 139 height 70
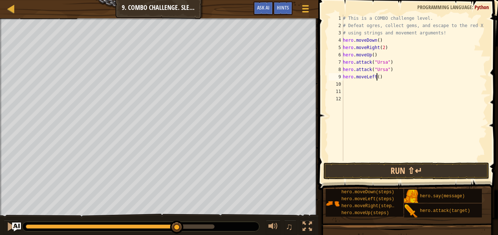
click at [376, 77] on div "# This is a COMBO challenge level. # Defeat [PERSON_NAME], collect gems, and es…" at bounding box center [414, 95] width 146 height 161
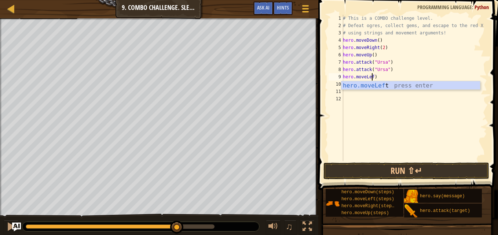
scroll to position [3, 2]
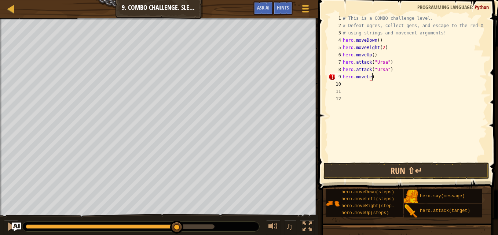
click at [375, 76] on div "# This is a COMBO challenge level. # Defeat [PERSON_NAME], collect gems, and es…" at bounding box center [414, 95] width 146 height 161
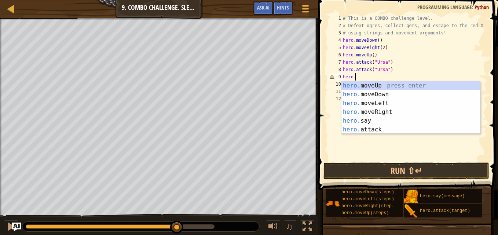
scroll to position [3, 0]
type textarea "he"
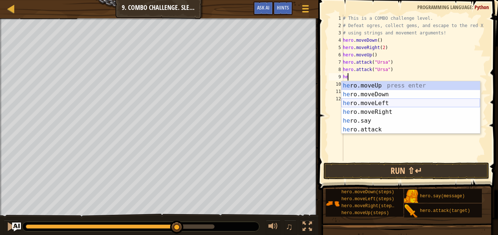
click at [365, 104] on div "he ro.moveUp press enter he ro.moveDown press enter he ro.moveLeft press enter …" at bounding box center [410, 116] width 139 height 70
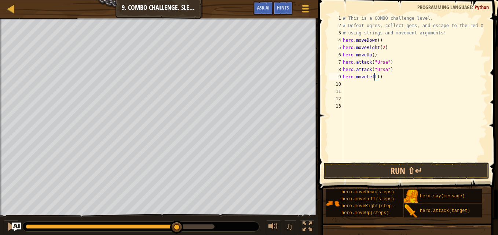
click at [375, 78] on div "# This is a COMBO challenge level. # Defeat [PERSON_NAME], collect gems, and es…" at bounding box center [414, 95] width 146 height 161
click at [378, 76] on div "# This is a COMBO challenge level. # Defeat [PERSON_NAME], collect gems, and es…" at bounding box center [414, 95] width 146 height 161
type textarea "hero.moveLeft(2)"
click at [352, 90] on div "# This is a COMBO challenge level. # Defeat [PERSON_NAME], collect gems, and es…" at bounding box center [414, 95] width 146 height 161
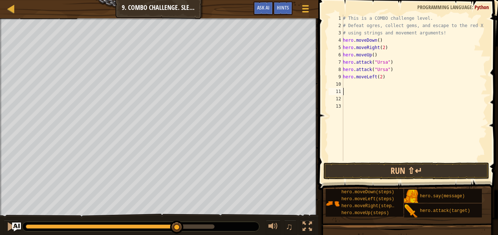
scroll to position [3, 0]
click at [347, 76] on div "# This is a COMBO challenge level. # Defeat [PERSON_NAME], collect gems, and es…" at bounding box center [414, 95] width 146 height 161
type textarea "hero.moveLeft(2)"
click at [347, 85] on div "# This is a COMBO challenge level. # Defeat [PERSON_NAME], collect gems, and es…" at bounding box center [414, 95] width 146 height 161
type textarea "h"
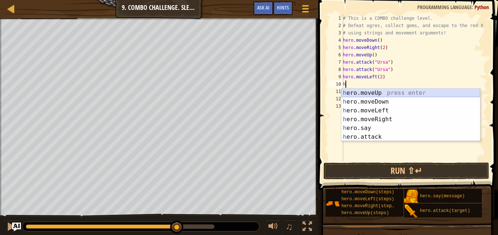
click at [373, 91] on div "h ero.moveUp press enter h ero.moveDown press enter h ero.moveLeft press enter …" at bounding box center [410, 124] width 139 height 70
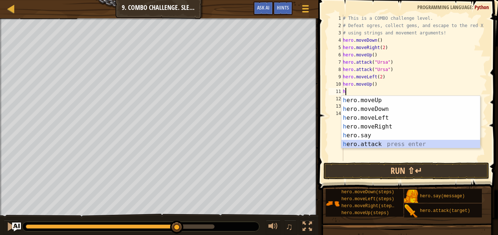
click at [353, 140] on div "h ero.moveUp press enter h ero.moveDown press enter h ero.moveLeft press enter …" at bounding box center [410, 131] width 139 height 70
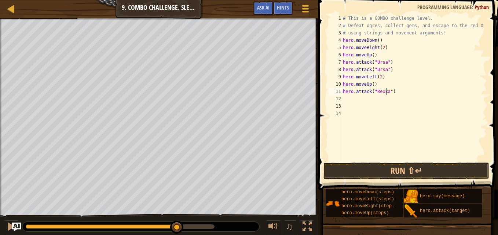
type textarea "hero.attack("Rexxar")"
click at [354, 102] on div "# This is a COMBO challenge level. # Defeat [PERSON_NAME], collect gems, and es…" at bounding box center [414, 95] width 146 height 161
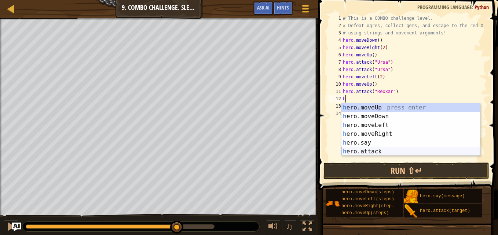
click at [378, 152] on div "h ero.moveUp press enter h ero.moveDown press enter h ero.moveLeft press enter …" at bounding box center [410, 138] width 139 height 70
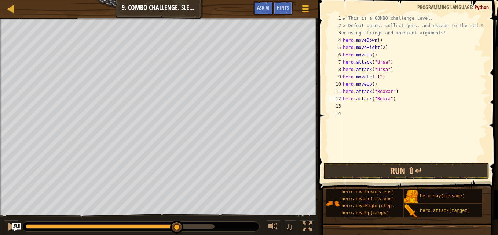
type textarea "hero.attack("Rexxar")"
click at [368, 106] on div "# This is a COMBO challenge level. # Defeat [PERSON_NAME], collect gems, and es…" at bounding box center [414, 95] width 146 height 161
type textarea "H"
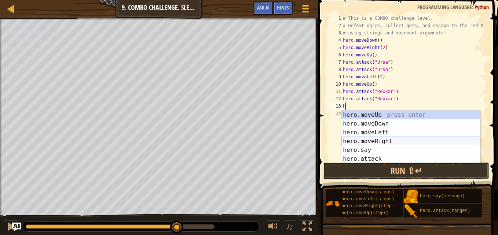
click at [378, 143] on div "h ero.moveUp press enter h ero.moveDown press enter h ero.moveLeft press enter …" at bounding box center [410, 146] width 139 height 70
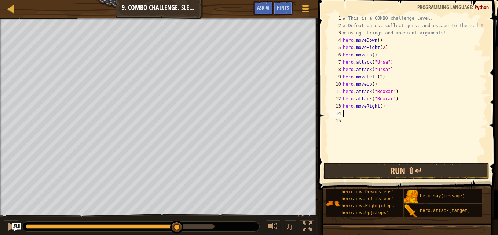
click at [359, 116] on div "# This is a COMBO challenge level. # Defeat [PERSON_NAME], collect gems, and es…" at bounding box center [414, 95] width 146 height 161
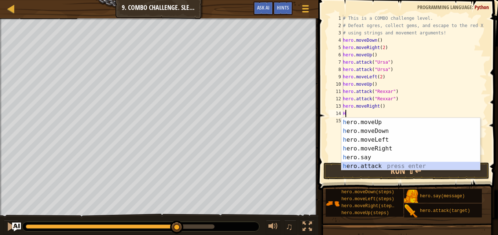
click at [379, 165] on div "h ero.moveUp press enter h ero.moveDown press enter h ero.moveLeft press enter …" at bounding box center [410, 153] width 139 height 70
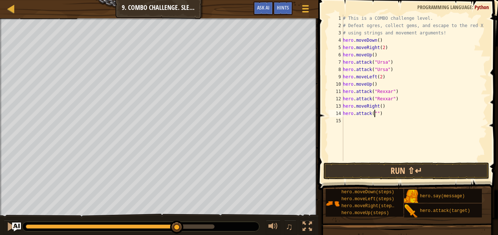
scroll to position [3, 3]
type textarea "hero.attack("Brack")"
click at [357, 128] on div "# This is a COMBO challenge level. # Defeat [PERSON_NAME], collect gems, and es…" at bounding box center [414, 95] width 146 height 161
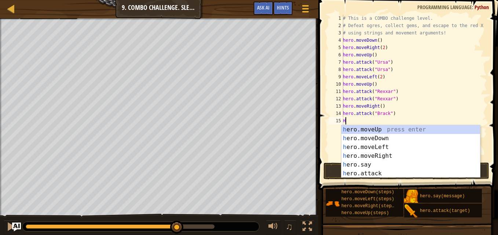
click at [378, 174] on div "h ero.moveUp press enter h ero.moveDown press enter h ero.moveLeft press enter …" at bounding box center [410, 160] width 139 height 70
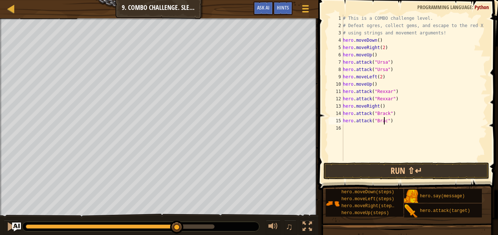
type textarea "hero.attack("Brack")"
click at [346, 129] on div "# This is a COMBO challenge level. # Defeat [PERSON_NAME], collect gems, and es…" at bounding box center [414, 95] width 146 height 161
type textarea "h"
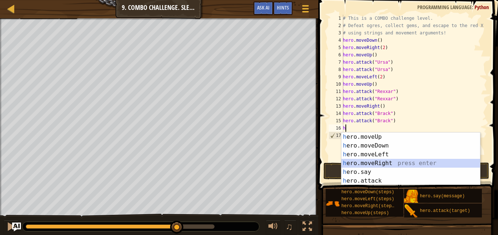
click at [381, 166] on div "h ero.moveUp press enter h ero.moveDown press enter h ero.moveLeft press enter …" at bounding box center [410, 168] width 139 height 70
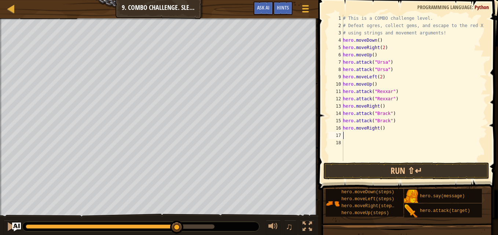
click at [378, 127] on div "# This is a COMBO challenge level. # Defeat [PERSON_NAME], collect gems, and es…" at bounding box center [414, 95] width 146 height 161
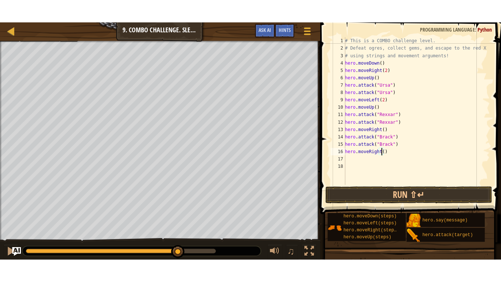
scroll to position [3, 3]
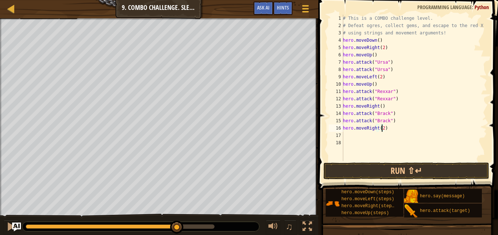
type textarea "hero.moveRight(2)"
click at [403, 170] on button "Run ⇧↵" at bounding box center [406, 171] width 166 height 17
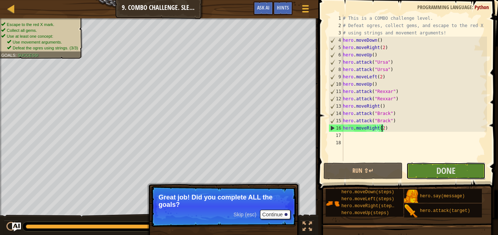
click at [431, 170] on button "Done" at bounding box center [445, 171] width 79 height 17
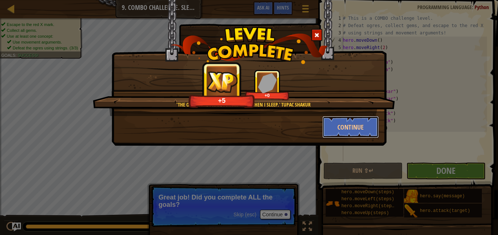
click at [351, 124] on button "Continue" at bounding box center [350, 127] width 57 height 22
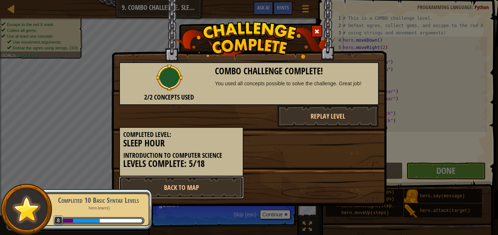
click at [207, 190] on link "Back to Map" at bounding box center [181, 188] width 124 height 22
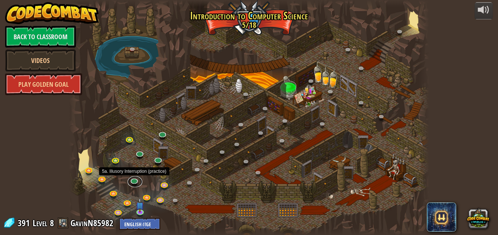
click at [132, 180] on link at bounding box center [135, 182] width 15 height 11
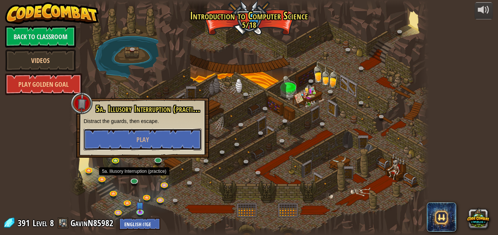
click at [138, 142] on span "Play" at bounding box center [142, 139] width 12 height 9
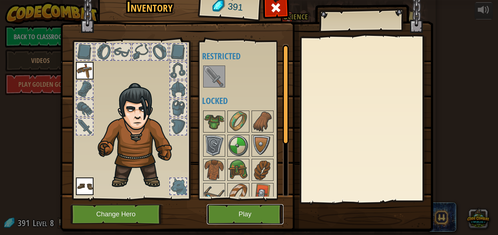
click at [232, 212] on button "Play" at bounding box center [245, 215] width 77 height 20
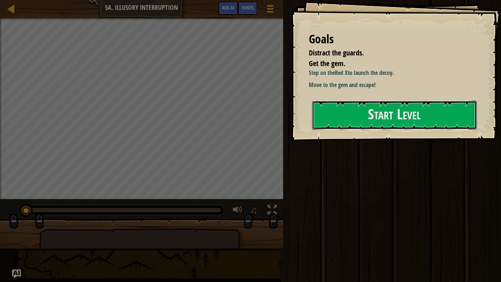
click at [336, 129] on button "Start Level" at bounding box center [394, 114] width 165 height 29
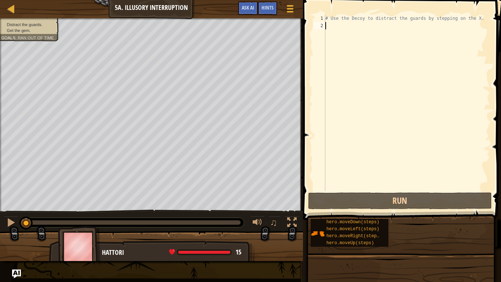
type textarea "h"
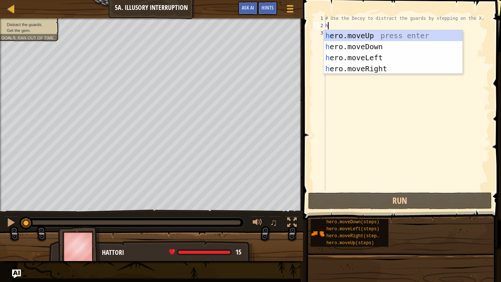
scroll to position [3, 0]
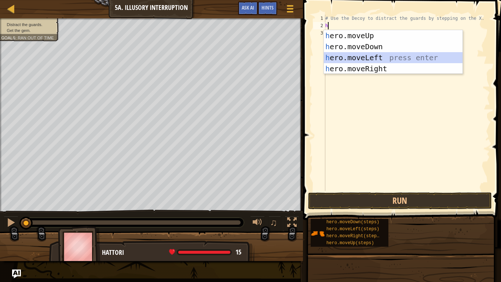
click at [382, 56] on div "h ero.moveUp press enter h ero.moveDown press enter h ero.moveLeft press enter …" at bounding box center [393, 63] width 139 height 66
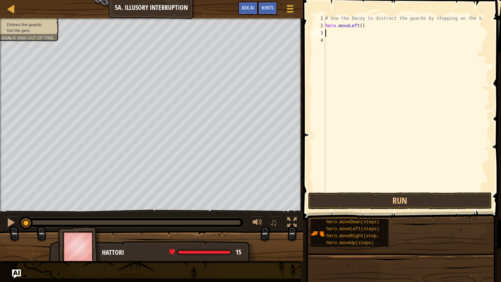
click at [361, 25] on div "# Use the Decoy to distract the guards by stepping on the X. hero . moveLeft ( )" at bounding box center [407, 110] width 166 height 191
type textarea "h"
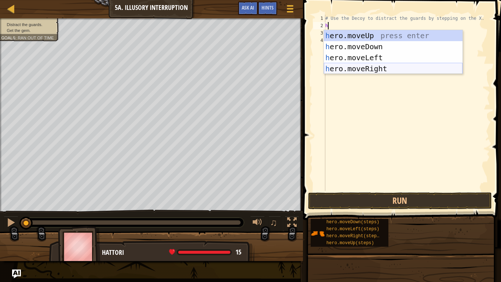
click at [362, 69] on div "h ero.moveUp press enter h ero.moveDown press enter h ero.moveLeft press enter …" at bounding box center [393, 63] width 139 height 66
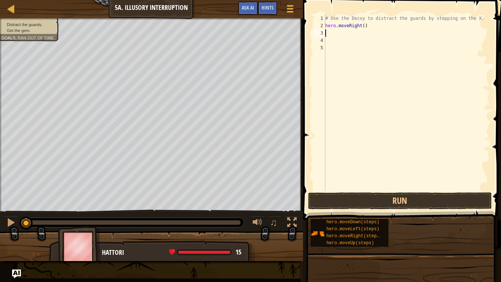
type textarea "h"
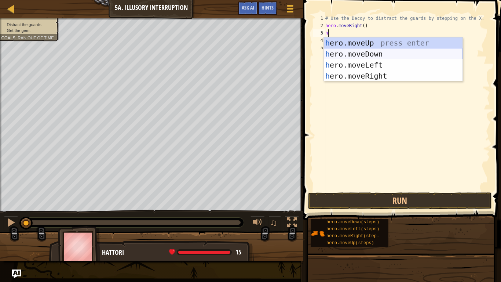
click at [360, 53] on div "h ero.moveUp press enter h ero.moveDown press enter h ero.moveLeft press enter …" at bounding box center [393, 70] width 139 height 66
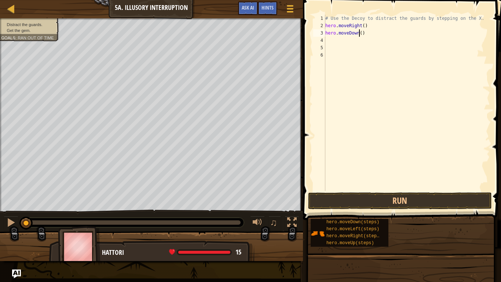
click at [359, 32] on div "# Use the Decoy to distract the guards by stepping on the X. hero . moveRight (…" at bounding box center [407, 110] width 166 height 191
type textarea "hero.moveDown(2)"
click at [346, 43] on div "# Use the Decoy to distract the guards by stepping on the X. hero . moveRight (…" at bounding box center [407, 110] width 166 height 191
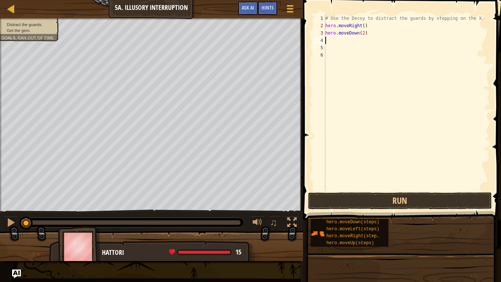
type textarea "h"
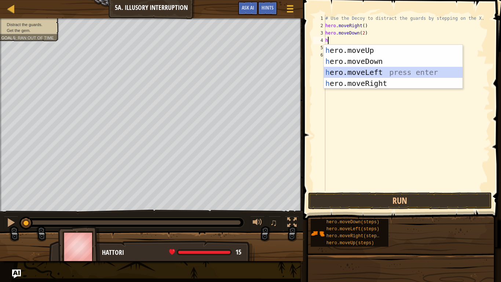
click at [363, 70] on div "h ero.moveUp press enter h ero.moveDown press enter h ero.moveLeft press enter …" at bounding box center [393, 78] width 139 height 66
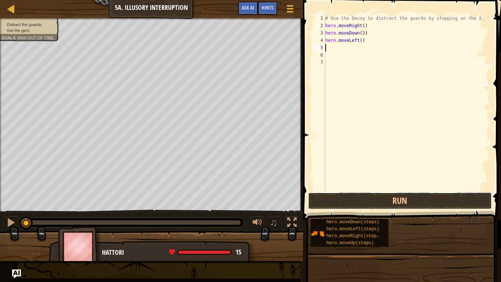
click at [363, 196] on button "Run" at bounding box center [400, 200] width 184 height 17
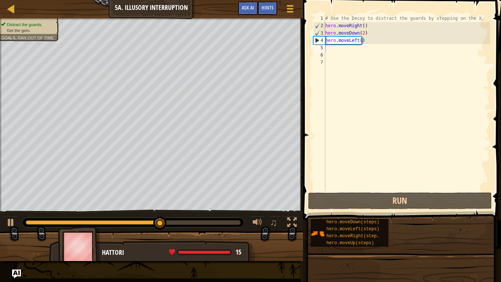
click at [26, 20] on div "Distract the guards. Get the gem. Goals : Ran out of time" at bounding box center [25, 27] width 67 height 27
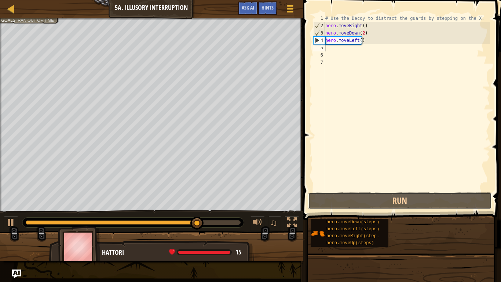
click at [384, 202] on button "Run" at bounding box center [400, 200] width 184 height 17
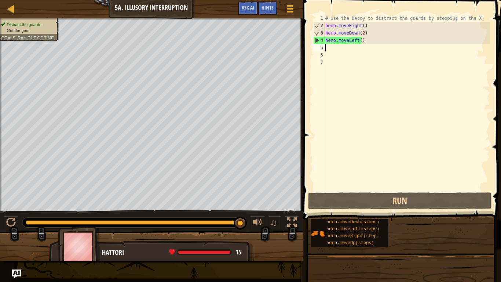
drag, startPoint x: 384, startPoint y: 202, endPoint x: 357, endPoint y: 85, distance: 120.4
click at [357, 85] on div "# Use the Decoy to distract the guards by stepping on the X. hero . moveRight (…" at bounding box center [407, 110] width 166 height 191
click at [330, 48] on div "# Use the Decoy to distract the guards by stepping on the X. hero . moveRight (…" at bounding box center [407, 110] width 166 height 191
type textarea "h"
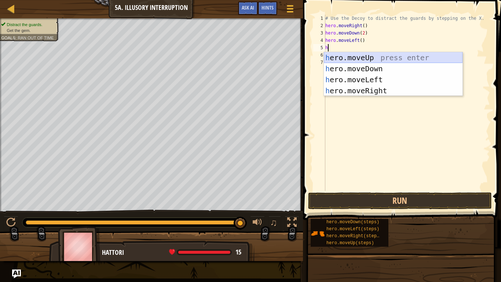
click at [349, 55] on div "h ero.moveUp press enter h ero.moveDown press enter h ero.moveLeft press enter …" at bounding box center [393, 85] width 139 height 66
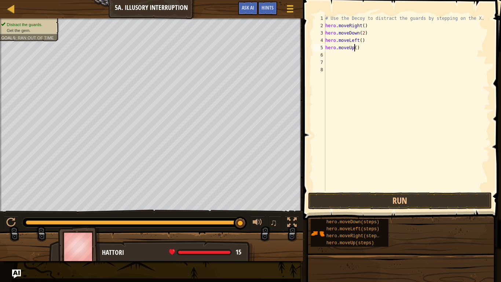
click at [354, 46] on div "# Use the Decoy to distract the guards by stepping on the X. hero . moveRight (…" at bounding box center [407, 110] width 166 height 191
type textarea "hero.moveUp(2)"
click at [349, 59] on div "# Use the Decoy to distract the guards by stepping on the X. hero . moveRight (…" at bounding box center [407, 110] width 166 height 191
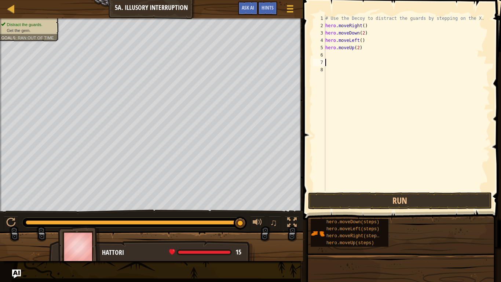
click at [331, 49] on div "# Use the Decoy to distract the guards by stepping on the X. hero . moveRight (…" at bounding box center [407, 110] width 166 height 191
type textarea "hero.moveUp(2)"
click at [332, 55] on div "# Use the Decoy to distract the guards by stepping on the X. hero . moveRight (…" at bounding box center [407, 110] width 166 height 191
type textarea "h"
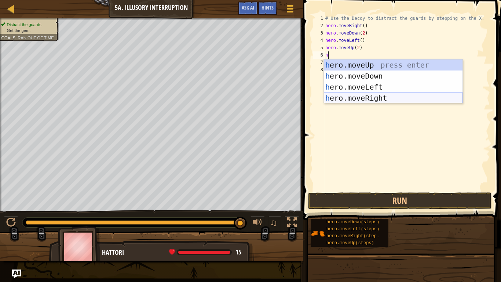
click at [371, 97] on div "h ero.moveUp press enter h ero.moveDown press enter h ero.moveLeft press enter …" at bounding box center [393, 92] width 139 height 66
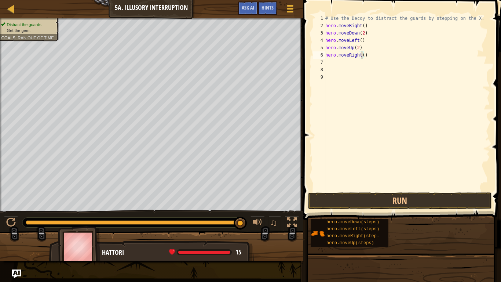
click at [362, 54] on div "# Use the Decoy to distract the guards by stepping on the X. hero . moveRight (…" at bounding box center [407, 110] width 166 height 191
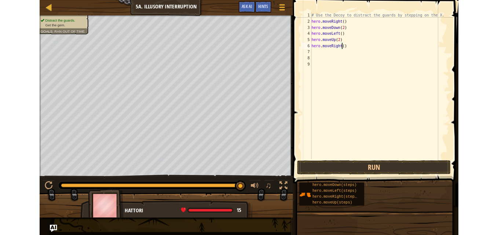
scroll to position [3, 3]
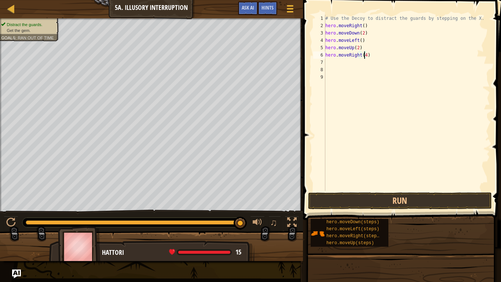
type textarea "hero.moveRight(4)"
click at [417, 199] on button "Run" at bounding box center [400, 200] width 184 height 17
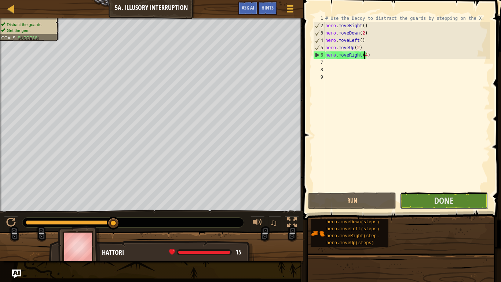
click at [415, 199] on button "Done" at bounding box center [444, 200] width 88 height 17
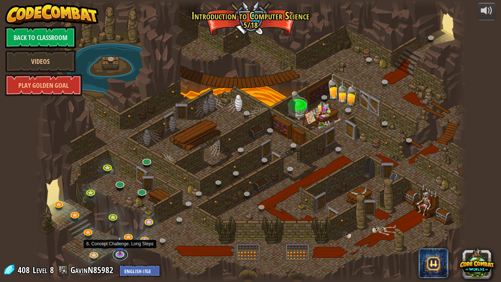
click at [120, 235] on link at bounding box center [120, 254] width 15 height 11
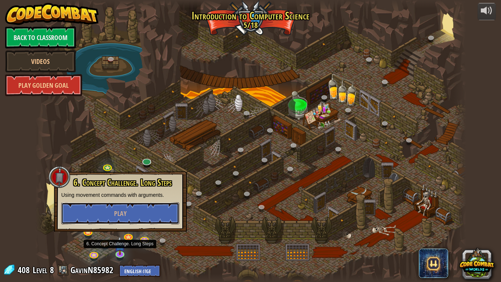
click at [143, 217] on button "Play" at bounding box center [120, 213] width 118 height 22
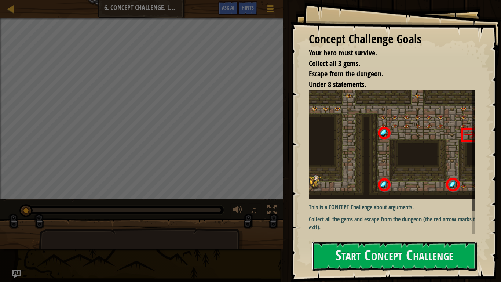
click at [388, 235] on button "Start Concept Challenge" at bounding box center [394, 255] width 165 height 29
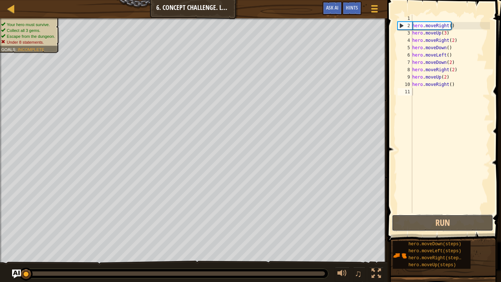
click at [431, 216] on button "Run" at bounding box center [442, 222] width 102 height 17
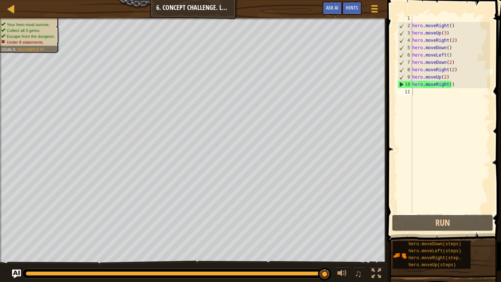
click at [427, 218] on button "Run" at bounding box center [442, 222] width 102 height 17
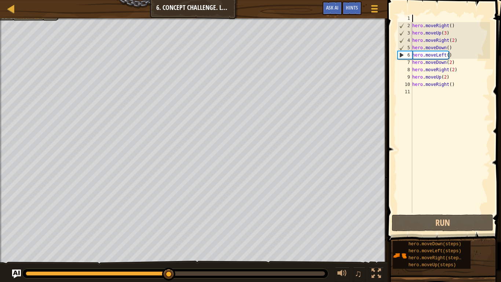
click at [414, 16] on div "hero . moveRight ( ) hero . moveUp ( 3 ) hero . moveRight ( 2 ) hero . moveDown…" at bounding box center [450, 121] width 79 height 213
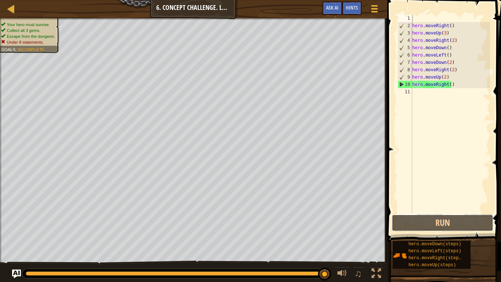
click at [467, 219] on button "Run" at bounding box center [442, 222] width 102 height 17
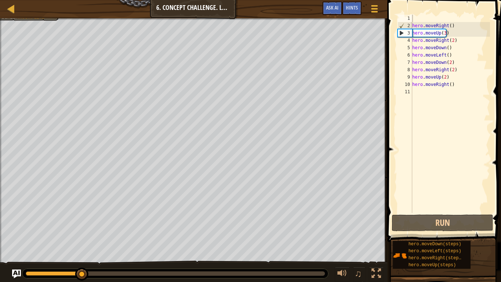
click at [119, 235] on div at bounding box center [175, 273] width 306 height 10
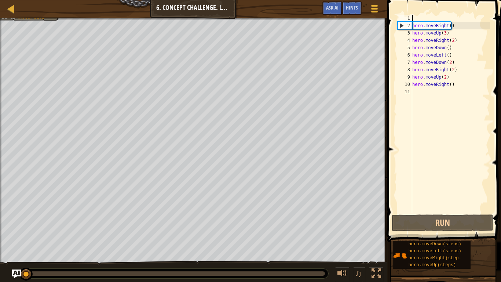
drag, startPoint x: 104, startPoint y: 272, endPoint x: 1, endPoint y: 281, distance: 103.4
click at [1, 235] on div "♫" at bounding box center [193, 271] width 387 height 22
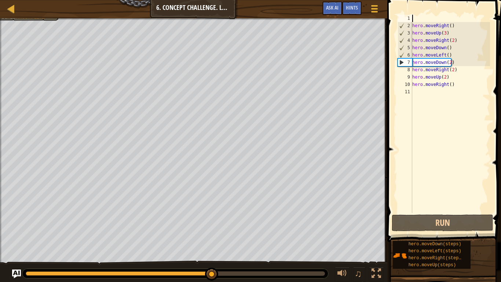
click at [44, 235] on div at bounding box center [119, 273] width 186 height 4
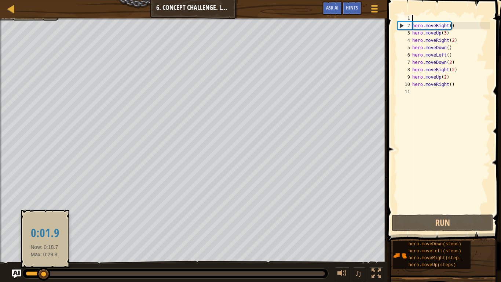
click at [75, 235] on div at bounding box center [175, 273] width 299 height 4
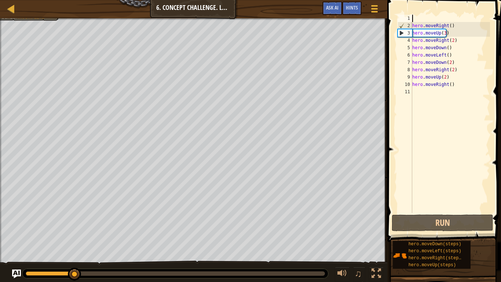
click at [455, 85] on div "hero . moveRight ( ) hero . moveUp ( 3 ) hero . moveRight ( 2 ) hero . moveDown…" at bounding box center [450, 121] width 79 height 213
type textarea "hero.moveRight("
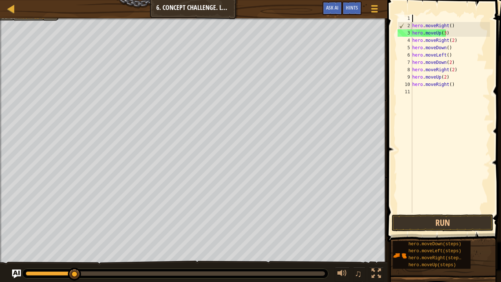
click at [455, 85] on div "hero . moveRight ( ) hero . moveUp ( 3 ) hero . moveRight ( 2 ) hero . moveDown…" at bounding box center [450, 121] width 79 height 213
click at [456, 97] on div "hero . moveRight ( ) hero . moveUp ( 3 ) hero . moveRight ( 2 ) hero . moveDown…" at bounding box center [450, 121] width 79 height 213
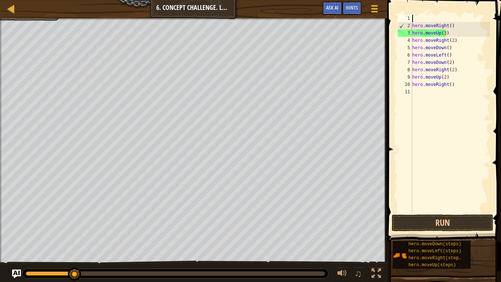
click at [463, 80] on div "hero . moveRight ( ) hero . moveUp ( 3 ) hero . moveRight ( 2 ) hero . moveDown…" at bounding box center [450, 121] width 79 height 213
type textarea "hero.moveUp(2)"
click at [460, 89] on div "hero . moveRight ( ) hero . moveUp ( 3 ) hero . moveRight ( 2 ) hero . moveDown…" at bounding box center [450, 121] width 79 height 213
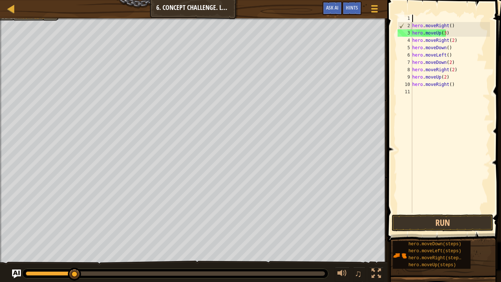
click at [462, 90] on div "hero . moveRight ( ) hero . moveUp ( 3 ) hero . moveRight ( 2 ) hero . moveDown…" at bounding box center [450, 121] width 79 height 213
click at [447, 84] on div "hero . moveRight ( ) hero . moveUp ( 3 ) hero . moveRight ( 2 ) hero . moveDown…" at bounding box center [450, 121] width 79 height 213
click at [453, 84] on div "hero . moveRight ( ) hero . moveUp ( 3 ) hero . moveRight ( 2 ) hero . moveDown…" at bounding box center [450, 121] width 79 height 213
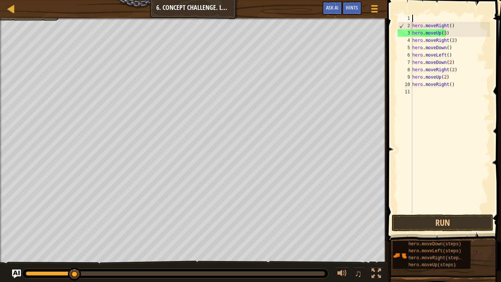
click at [453, 84] on div "hero . moveRight ( ) hero . moveUp ( 3 ) hero . moveRight ( 2 ) hero . moveDown…" at bounding box center [450, 121] width 79 height 213
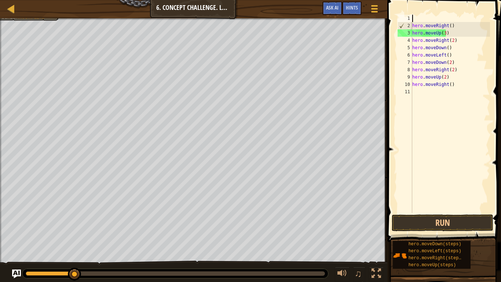
click at [453, 84] on div "hero . moveRight ( ) hero . moveUp ( 3 ) hero . moveRight ( 2 ) hero . moveDown…" at bounding box center [450, 121] width 79 height 213
click at [452, 82] on div "hero . moveRight ( ) hero . moveUp ( 3 ) hero . moveRight ( 2 ) hero . moveDown…" at bounding box center [450, 121] width 79 height 213
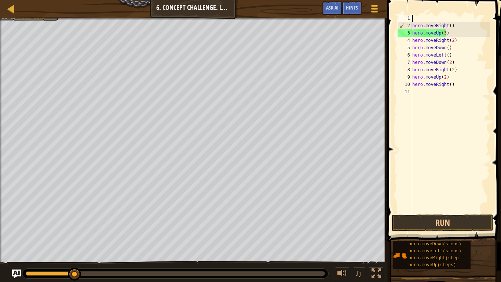
type textarea "hero.moveRight("
click at [455, 102] on div "hero . moveRight ( ) hero . moveUp ( 3 ) hero . moveRight ( 2 ) hero . moveDown…" at bounding box center [450, 121] width 79 height 213
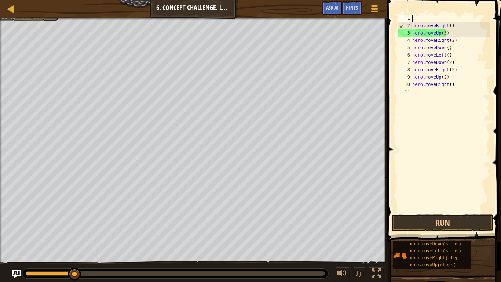
click at [455, 102] on div "hero . moveRight ( ) hero . moveUp ( 3 ) hero . moveRight ( 2 ) hero . moveDown…" at bounding box center [450, 121] width 79 height 213
type textarea "hero.moveRight("
click at [455, 102] on div "hero . moveRight ( ) hero . moveUp ( 3 ) hero . moveRight ( 2 ) hero . moveDown…" at bounding box center [450, 121] width 79 height 213
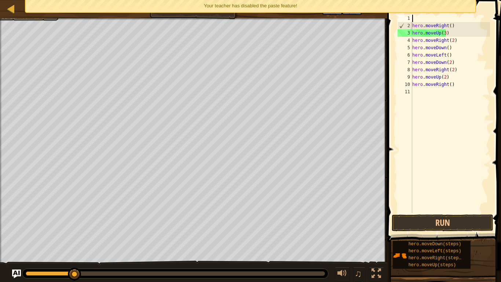
drag, startPoint x: 451, startPoint y: 85, endPoint x: 400, endPoint y: 84, distance: 51.0
click at [400, 84] on div "hero.moveRight( 1 2 3 4 5 6 7 8 9 10 11 hero . moveRight ( ) hero . moveUp ( 3 …" at bounding box center [443, 114] width 94 height 198
click at [53, 235] on div at bounding box center [175, 273] width 306 height 10
click at [132, 235] on div "♫" at bounding box center [193, 271] width 387 height 22
click at [429, 222] on button "Run" at bounding box center [442, 222] width 102 height 17
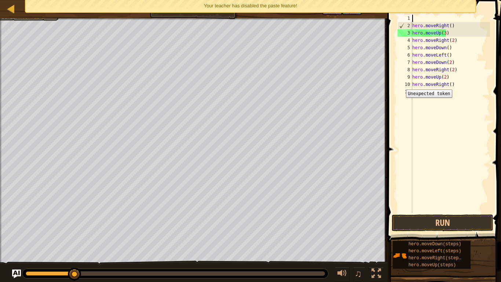
click at [398, 69] on div "8" at bounding box center [404, 69] width 15 height 7
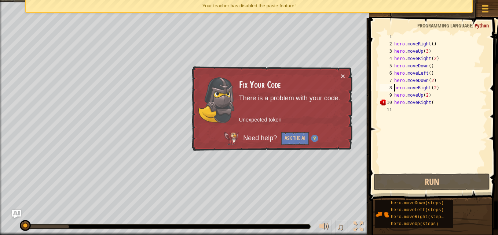
click at [457, 1] on div "Your teacher has disabled the paste feature!" at bounding box center [249, 6] width 446 height 12
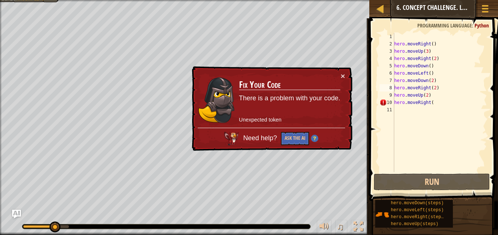
click at [435, 105] on div "hero . moveRight ( ) hero . moveUp ( 3 ) hero . moveRight ( 2 ) hero . moveDown…" at bounding box center [440, 110] width 94 height 154
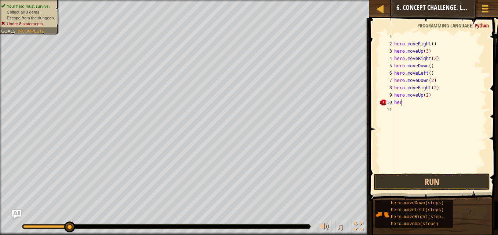
type textarea "h"
click at [432, 174] on button "Run" at bounding box center [432, 182] width 116 height 17
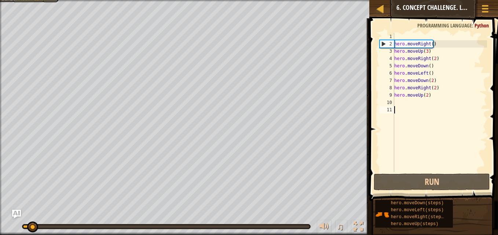
click at [432, 162] on div "hero . moveRight ( ) hero . moveUp ( 3 ) hero . moveRight ( 2 ) hero . moveDown…" at bounding box center [440, 110] width 94 height 154
click at [438, 95] on div "hero . moveRight ( ) hero . moveUp ( 3 ) hero . moveRight ( 2 ) hero . moveDown…" at bounding box center [440, 110] width 94 height 154
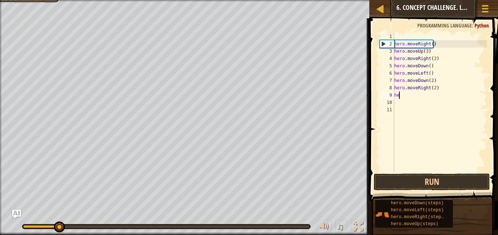
type textarea "h"
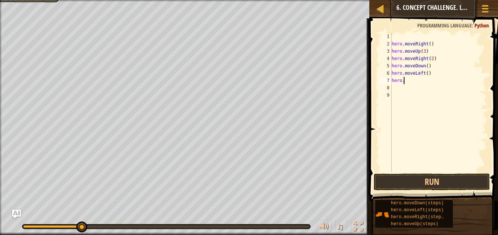
type textarea "h"
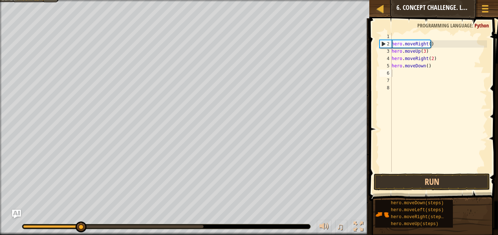
drag, startPoint x: 31, startPoint y: 235, endPoint x: 28, endPoint y: 239, distance: 4.7
click at [28, 0] on html "Map Introduction to Computer Science 6. Concept Challenge. Long Steps Game Menu…" at bounding box center [249, 0] width 498 height 0
click at [426, 65] on div "hero . moveRight ( ) hero . moveUp ( 3 ) hero . moveRight ( 2 ) hero . moveDown…" at bounding box center [438, 110] width 97 height 154
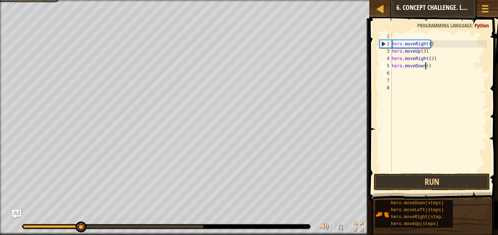
type textarea "hero.moveDown(3)"
click at [415, 74] on div "hero . moveRight ( ) hero . moveUp ( 3 ) hero . moveRight ( 2 ) hero . moveDown…" at bounding box center [438, 110] width 97 height 154
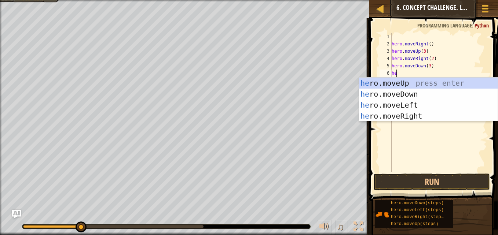
type textarea "her"
click at [399, 106] on div "her o.moveUp press enter her o.moveDown press enter her o.moveLeft press enter …" at bounding box center [428, 111] width 139 height 66
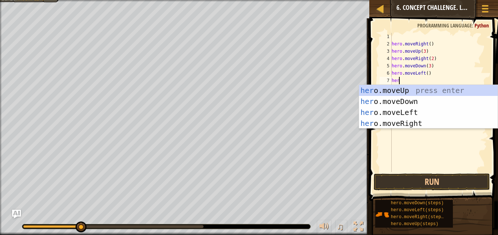
type textarea "hero"
click at [419, 92] on div "hero .moveUp press enter hero .moveDown press enter hero .moveLeft press enter …" at bounding box center [428, 118] width 139 height 66
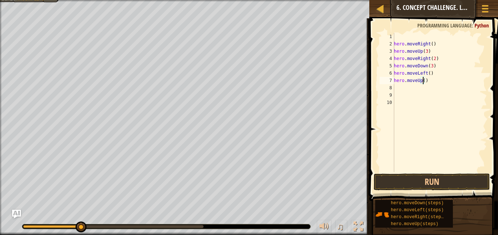
click at [424, 80] on div "hero . moveRight ( ) hero . moveUp ( 3 ) hero . moveRight ( 2 ) hero . moveDown…" at bounding box center [439, 110] width 95 height 154
type textarea "hero.moveUp(2)"
click at [412, 87] on div "hero . moveRight ( ) hero . moveUp ( 3 ) hero . moveRight ( 2 ) hero . moveDown…" at bounding box center [439, 110] width 95 height 154
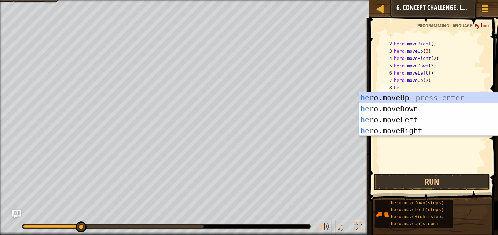
scroll to position [3, 0]
type textarea "hero"
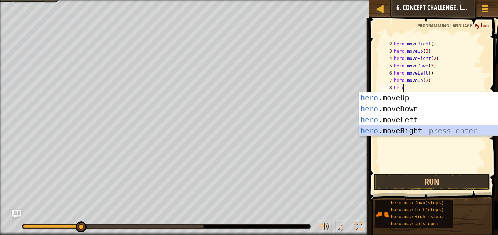
click at [405, 134] on div "hero .moveUp press enter hero .moveDown press enter hero .moveLeft press enter …" at bounding box center [428, 125] width 139 height 66
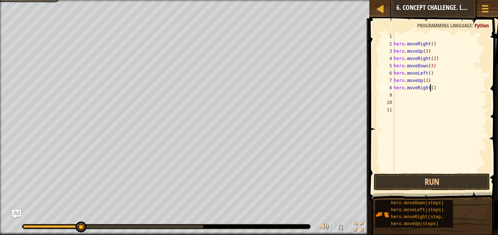
click at [431, 88] on div "hero . moveRight ( ) hero . moveUp ( 3 ) hero . moveRight ( 2 ) hero . moveDown…" at bounding box center [439, 110] width 95 height 154
type textarea "hero.moveRight(3)"
click at [422, 188] on button "Run" at bounding box center [432, 182] width 116 height 17
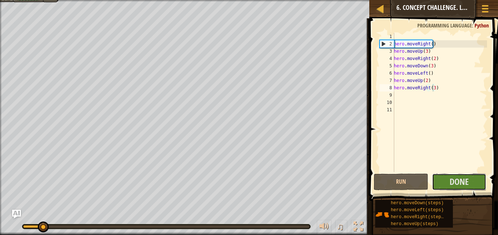
click at [471, 184] on button "Done" at bounding box center [459, 182] width 55 height 17
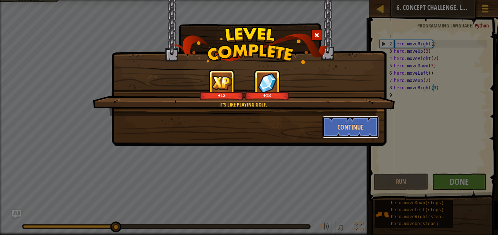
click at [346, 127] on button "Continue" at bounding box center [350, 127] width 57 height 22
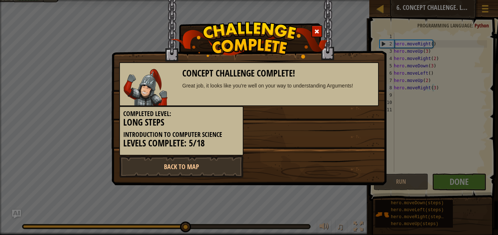
click at [205, 184] on div "Concept Challenge Complete! Great job, it looks like you're well on your way to…" at bounding box center [248, 92] width 275 height 185
click at [201, 175] on link "Back to Map" at bounding box center [181, 167] width 124 height 22
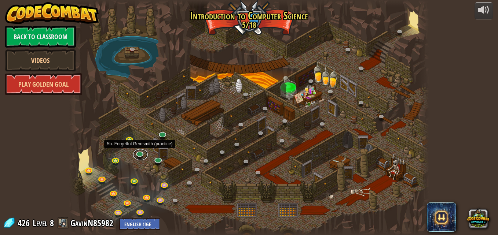
click at [140, 152] on link at bounding box center [140, 154] width 15 height 11
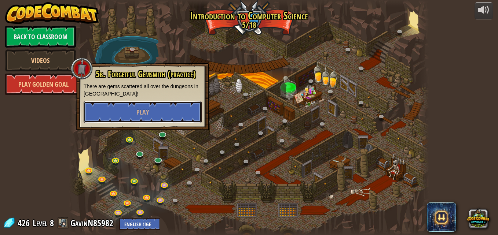
click at [177, 115] on button "Play" at bounding box center [143, 112] width 118 height 22
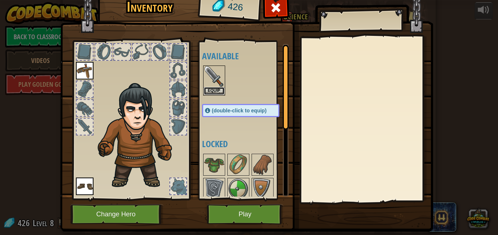
click at [212, 90] on button "Equip" at bounding box center [214, 91] width 21 height 8
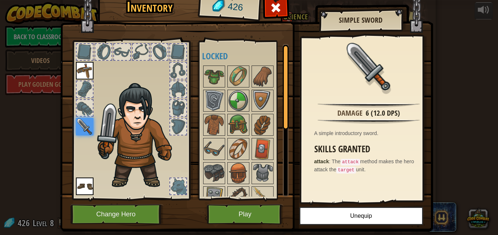
click at [214, 200] on div "Available Equip Equip Equip (double-click to equip) Locked" at bounding box center [244, 120] width 90 height 159
click at [222, 210] on button "Play" at bounding box center [245, 215] width 77 height 20
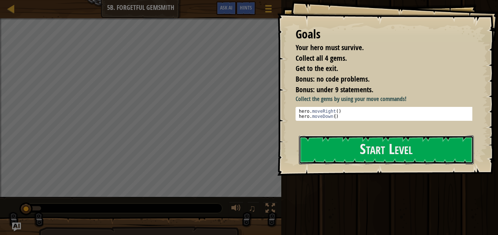
click at [316, 144] on button "Start Level" at bounding box center [386, 150] width 175 height 29
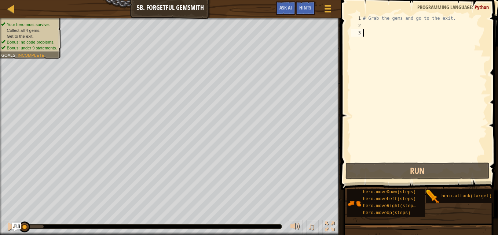
type textarea "h"
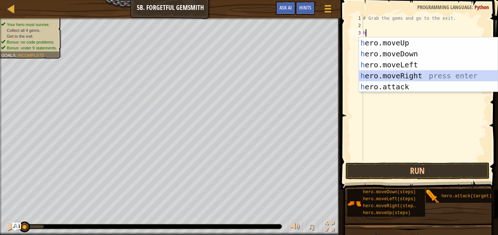
click at [394, 74] on div "h ero.moveUp press enter h ero.moveDown press enter h ero.moveLeft press enter …" at bounding box center [428, 75] width 139 height 77
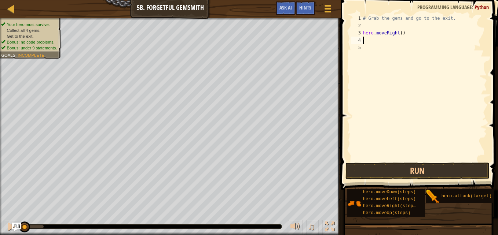
type textarea "h"
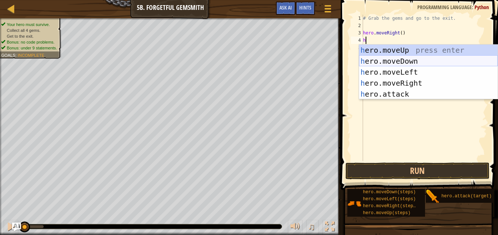
click at [386, 60] on div "h ero.moveUp press enter h ero.moveDown press enter h ero.moveLeft press enter …" at bounding box center [428, 83] width 139 height 77
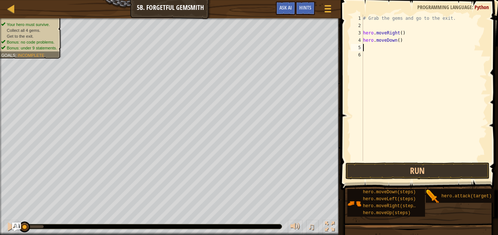
type textarea "h"
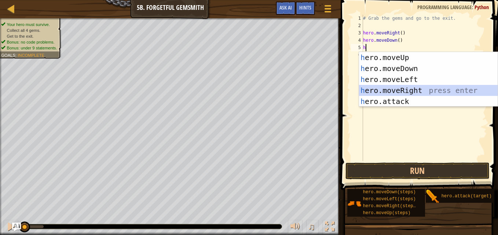
click at [419, 88] on div "h ero.moveUp press enter h ero.moveDown press enter h ero.moveLeft press enter …" at bounding box center [428, 90] width 139 height 77
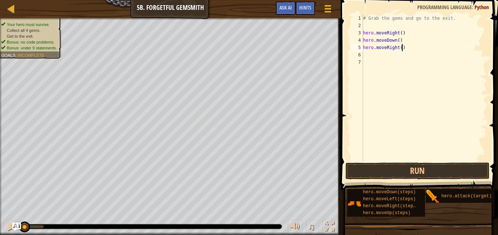
click at [400, 47] on div "# Grab the gems and go to the exit. hero . moveRight ( ) hero . moveDown ( ) he…" at bounding box center [423, 95] width 125 height 161
click at [399, 47] on div "# Grab the gems and go to the exit. hero . moveRight ( ) hero . moveDown ( ) he…" at bounding box center [423, 95] width 125 height 161
type textarea "hero.moveRight(2)"
click at [380, 55] on div "# Grab the gems and go to the exit. hero . moveRight ( ) hero . moveDown ( ) he…" at bounding box center [423, 95] width 125 height 161
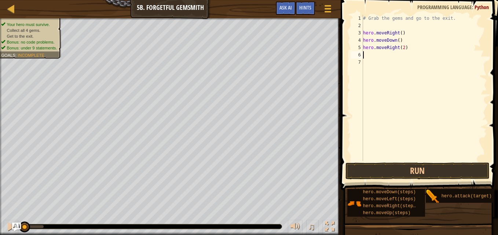
scroll to position [3, 0]
type textarea "h"
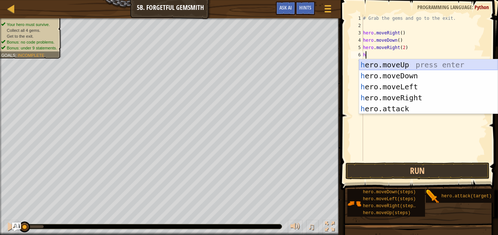
click at [393, 66] on div "h ero.moveUp press enter h ero.moveDown press enter h ero.moveLeft press enter …" at bounding box center [428, 97] width 139 height 77
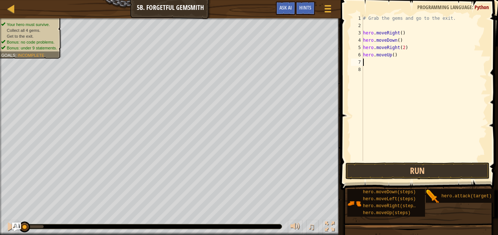
type textarea "h"
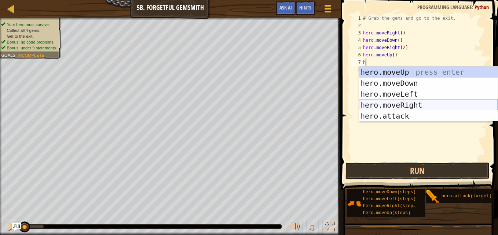
click at [401, 104] on div "h ero.moveUp press enter h ero.moveDown press enter h ero.moveLeft press enter …" at bounding box center [428, 105] width 139 height 77
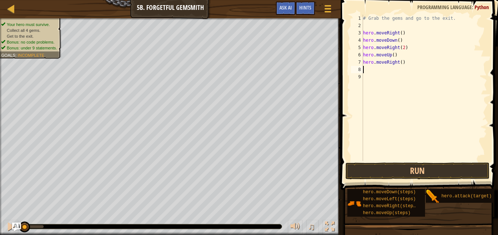
click at [400, 63] on div "# Grab the gems and go to the exit. hero . moveRight ( ) hero . moveDown ( ) he…" at bounding box center [423, 95] width 125 height 161
type textarea "hero.moveRight(232423444242)"
click at [396, 172] on button "Run" at bounding box center [417, 171] width 144 height 17
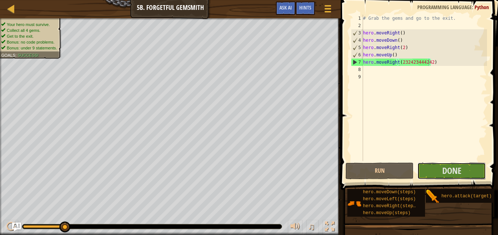
click at [435, 173] on button "Done" at bounding box center [451, 171] width 69 height 17
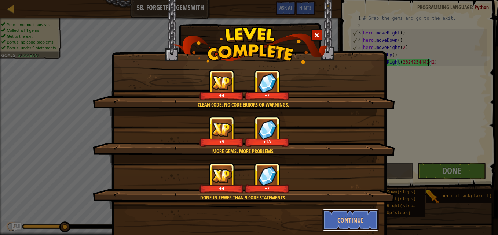
click at [356, 213] on button "Continue" at bounding box center [350, 220] width 57 height 22
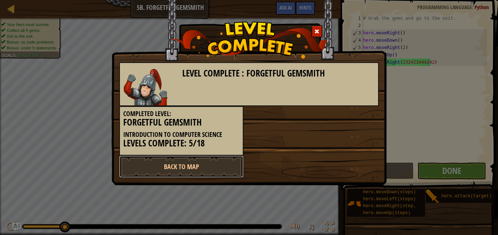
click at [231, 168] on link "Back to Map" at bounding box center [181, 167] width 124 height 22
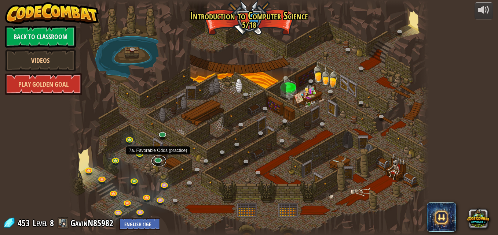
click at [157, 160] on link at bounding box center [158, 161] width 15 height 11
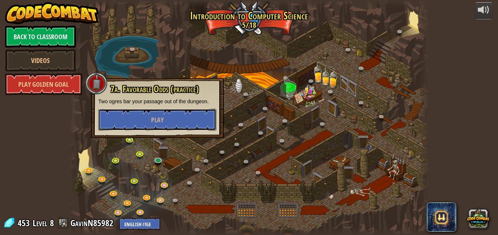
click at [181, 114] on button "Play" at bounding box center [157, 120] width 118 height 22
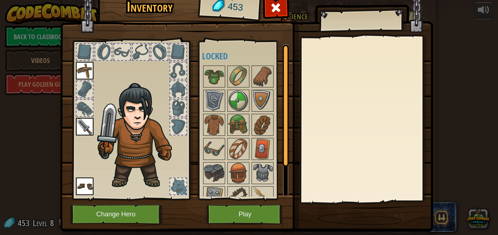
click at [252, 129] on img at bounding box center [262, 125] width 21 height 21
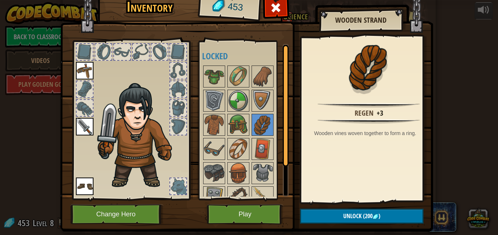
click at [217, 77] on img at bounding box center [214, 76] width 21 height 21
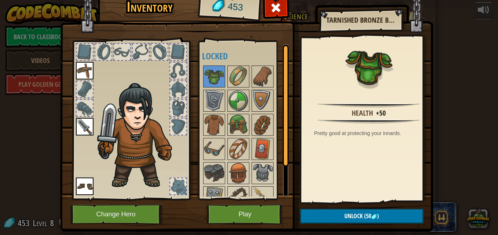
click at [235, 65] on div at bounding box center [248, 149] width 92 height 169
click at [261, 70] on img at bounding box center [262, 76] width 21 height 21
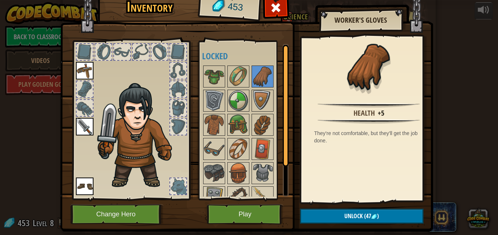
click at [229, 71] on img at bounding box center [238, 76] width 21 height 21
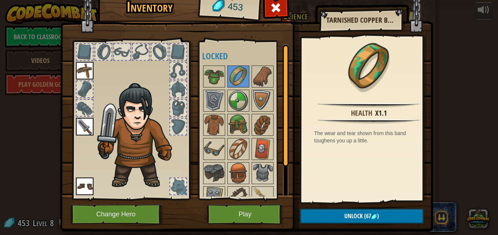
click at [218, 89] on div at bounding box center [248, 149] width 92 height 169
click at [216, 95] on img at bounding box center [214, 101] width 21 height 21
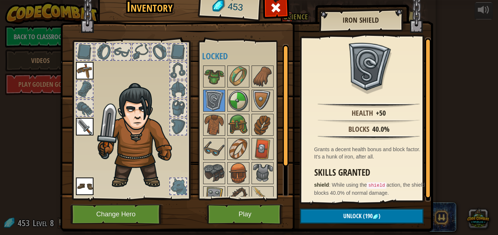
click at [246, 98] on div at bounding box center [238, 101] width 22 height 22
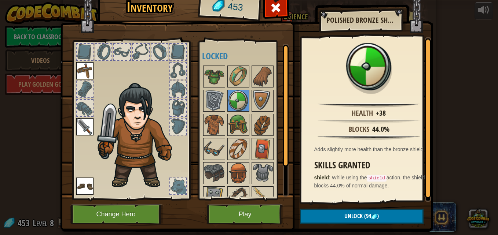
click at [232, 100] on img at bounding box center [238, 101] width 21 height 21
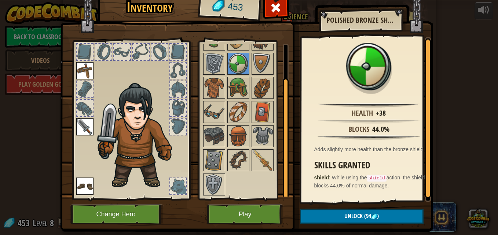
click at [210, 179] on img at bounding box center [214, 184] width 21 height 21
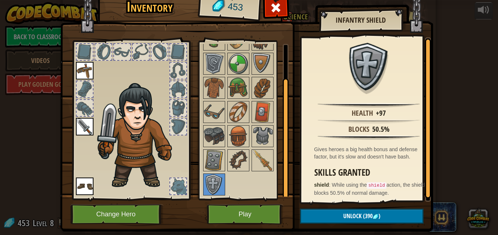
click at [230, 88] on img at bounding box center [238, 88] width 21 height 21
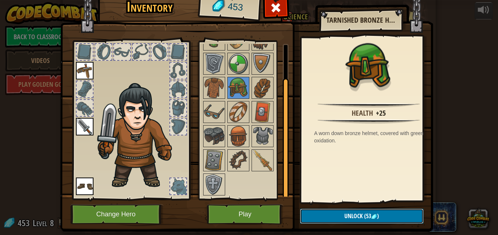
click at [350, 217] on span "Unlock" at bounding box center [353, 216] width 18 height 8
click at [356, 213] on button "Confirm" at bounding box center [362, 216] width 124 height 15
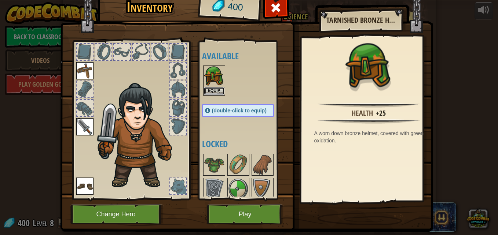
click at [216, 88] on button "Equip" at bounding box center [214, 91] width 21 height 8
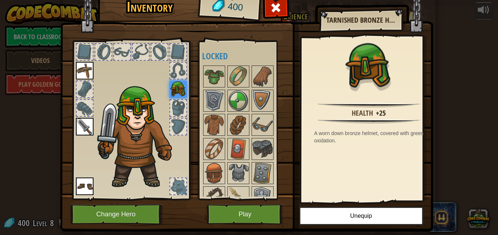
click at [253, 95] on img at bounding box center [262, 101] width 21 height 21
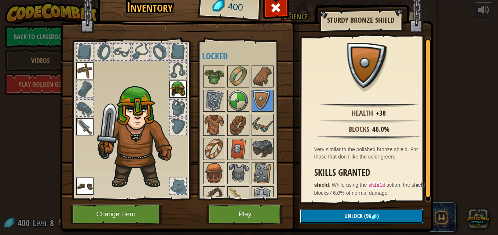
click at [345, 216] on span "Unlock" at bounding box center [353, 216] width 18 height 8
click at [347, 216] on button "Confirm" at bounding box center [362, 216] width 124 height 15
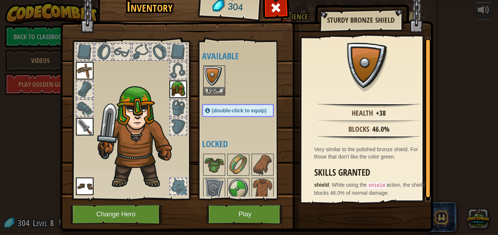
click at [221, 161] on div at bounding box center [214, 165] width 22 height 22
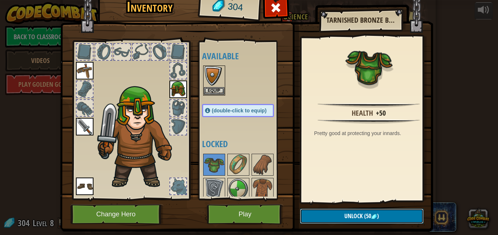
click at [397, 215] on button "Unlock (50 )" at bounding box center [362, 216] width 124 height 15
click at [393, 214] on button "Confirm" at bounding box center [362, 216] width 124 height 15
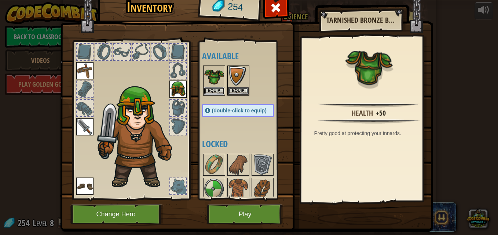
click at [212, 88] on button "Equip" at bounding box center [214, 91] width 21 height 8
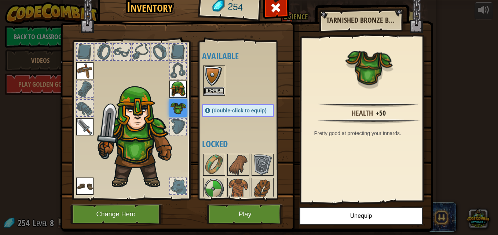
click at [216, 92] on button "Equip" at bounding box center [214, 91] width 21 height 8
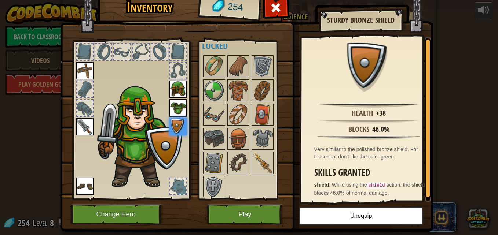
scroll to position [13, 0]
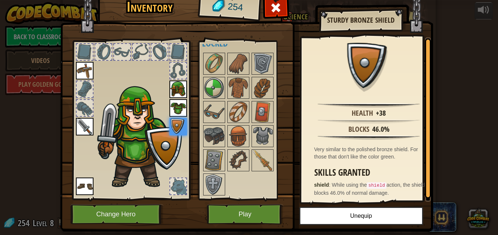
click at [217, 133] on img at bounding box center [214, 136] width 21 height 21
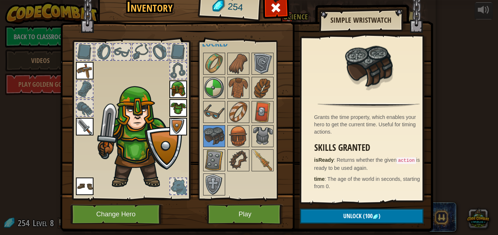
click at [174, 183] on div at bounding box center [178, 187] width 16 height 16
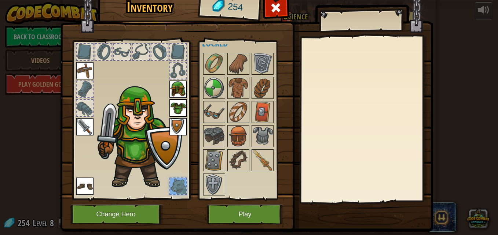
click at [210, 157] on img at bounding box center [214, 160] width 21 height 21
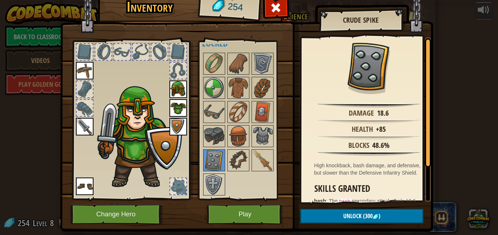
click at [206, 184] on img at bounding box center [214, 184] width 21 height 21
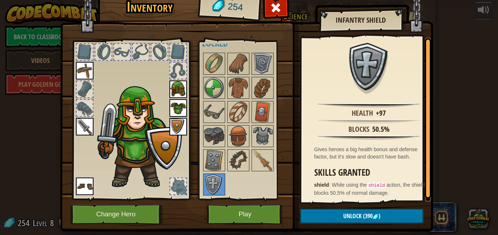
click at [271, 161] on div at bounding box center [245, 124] width 87 height 145
click at [265, 161] on img at bounding box center [262, 160] width 21 height 21
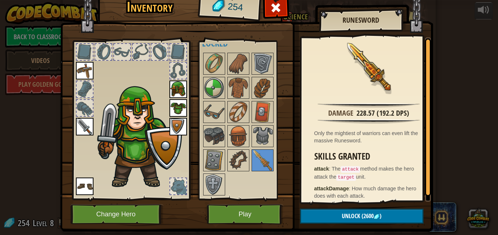
click at [215, 94] on img at bounding box center [214, 88] width 21 height 21
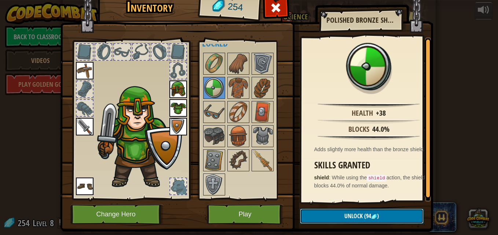
click at [327, 217] on button "Unlock (94 )" at bounding box center [362, 216] width 124 height 15
click at [325, 212] on button "Confirm" at bounding box center [362, 216] width 124 height 15
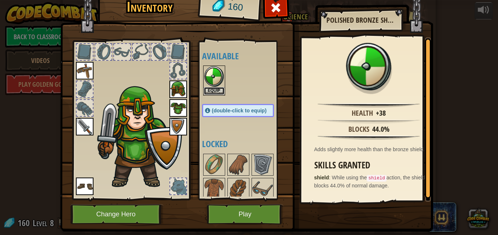
click at [216, 89] on button "Equip" at bounding box center [214, 91] width 21 height 8
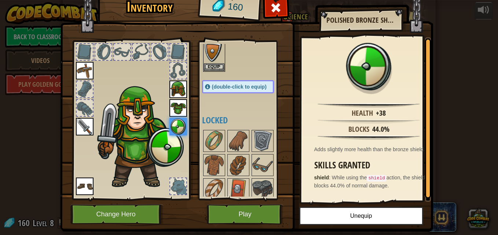
scroll to position [28, 0]
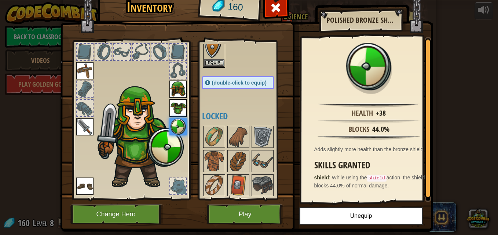
click at [216, 137] on img at bounding box center [214, 137] width 21 height 21
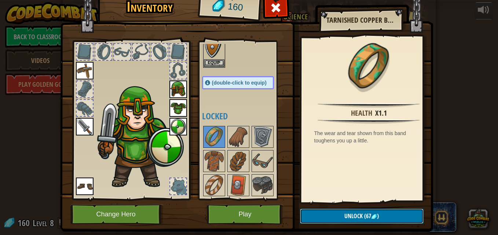
click at [340, 210] on button "Unlock (67 )" at bounding box center [362, 216] width 124 height 15
click at [340, 210] on button "Confirm" at bounding box center [362, 216] width 124 height 15
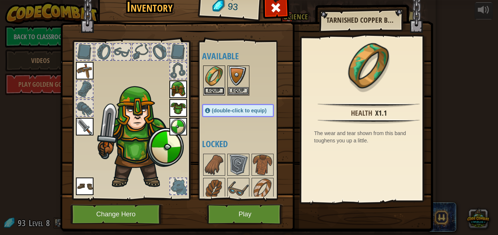
click at [214, 89] on button "Equip" at bounding box center [214, 91] width 21 height 8
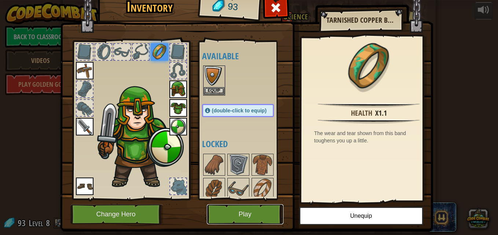
click at [251, 216] on button "Play" at bounding box center [245, 215] width 77 height 20
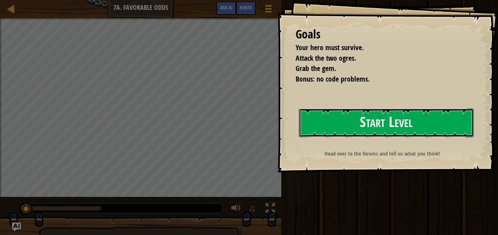
click at [383, 117] on button "Start Level" at bounding box center [386, 122] width 175 height 29
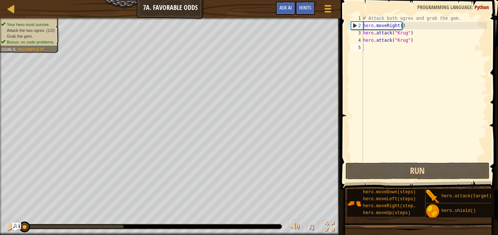
click at [350, 140] on div "1 2 3 4 5 # Attack both ogres and grab the gem. hero . moveRight ( ) hero . att…" at bounding box center [417, 88] width 137 height 147
click at [408, 170] on button "Run" at bounding box center [417, 171] width 144 height 17
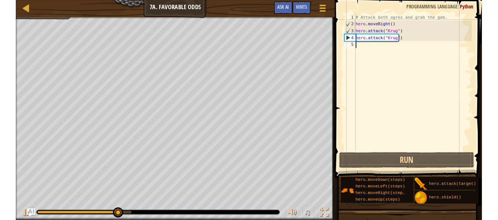
scroll to position [3, 0]
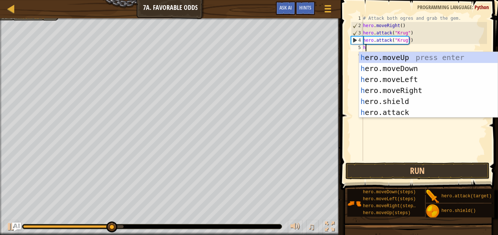
type textarea "h"
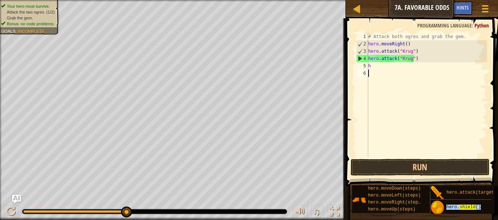
click at [387, 136] on div "# Attack both ogres and grab the gem. hero . moveRight ( ) hero . attack ( "[PE…" at bounding box center [427, 102] width 120 height 139
click at [383, 67] on div "# Attack both ogres and grab the gem. hero . moveRight ( ) hero . attack ( "[PE…" at bounding box center [427, 102] width 120 height 139
type textarea "h"
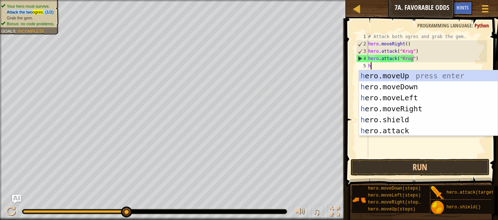
type textarea "h"
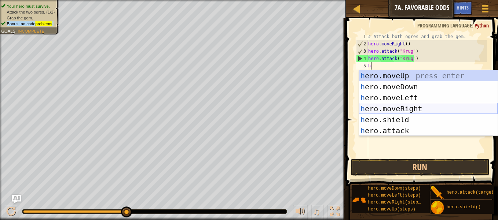
click at [393, 108] on div "h ero.moveUp press enter h ero.moveDown press enter h ero.moveLeft press enter …" at bounding box center [428, 114] width 139 height 88
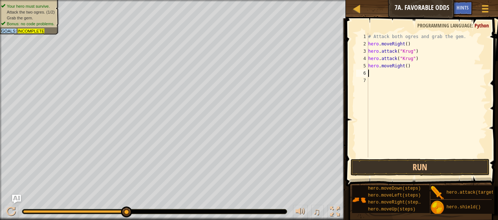
type textarea "h"
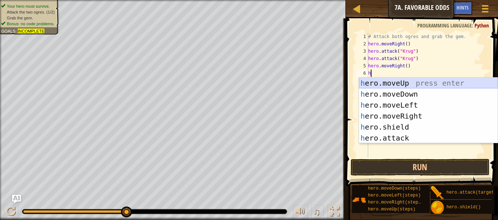
click at [396, 84] on div "h ero.moveUp press enter h ero.moveDown press enter h ero.moveLeft press enter …" at bounding box center [428, 122] width 139 height 88
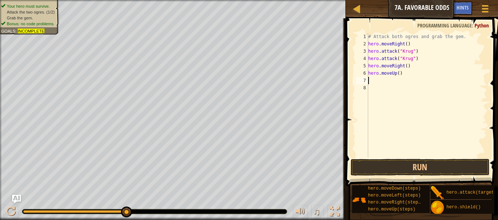
type textarea "h"
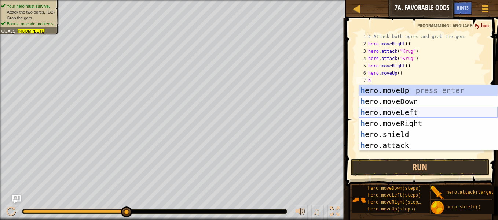
click at [390, 109] on div "h ero.moveUp press enter h ero.moveDown press enter h ero.moveLeft press enter …" at bounding box center [428, 129] width 139 height 88
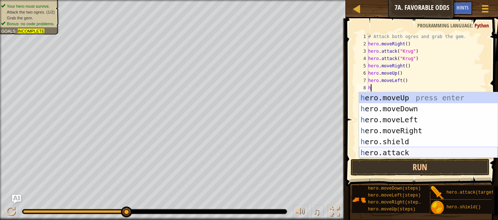
click at [399, 151] on div "h ero.moveUp press enter h ero.moveDown press enter h ero.moveLeft press enter …" at bounding box center [428, 136] width 139 height 88
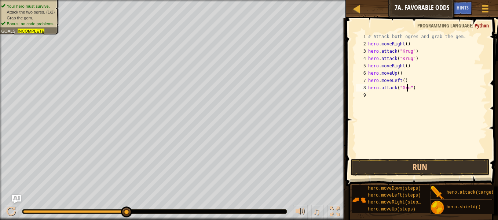
scroll to position [3, 3]
type textarea "hero.attack("Grump")"
click at [397, 103] on div "# Attack both ogres and grab the gem. hero . moveRight ( ) hero . attack ( "[PE…" at bounding box center [427, 102] width 120 height 139
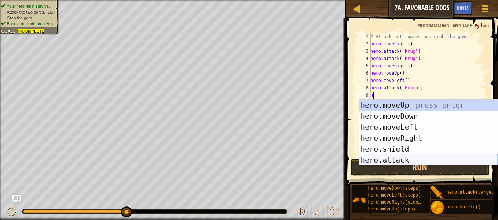
click at [406, 162] on div "h ero.moveUp press enter h ero.moveDown press enter h ero.moveLeft press enter …" at bounding box center [428, 144] width 139 height 88
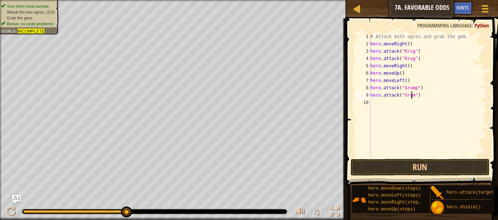
scroll to position [3, 3]
type textarea "hero.attack("Grump")"
click at [382, 107] on div "# Attack both ogres and grab the gem. hero . moveRight ( ) hero . attack ( "[PE…" at bounding box center [428, 102] width 118 height 139
type textarea "h"
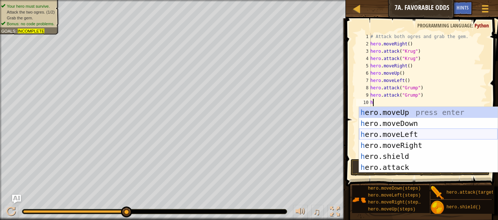
click at [393, 136] on div "h ero.moveUp press enter h ero.moveDown press enter h ero.moveLeft press enter …" at bounding box center [428, 151] width 139 height 88
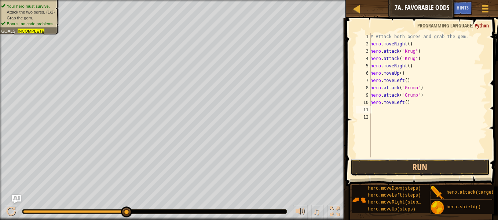
click at [409, 167] on button "Run" at bounding box center [419, 167] width 139 height 17
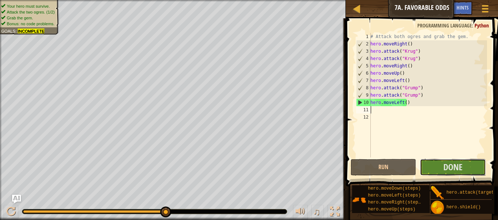
click at [472, 167] on button "Done" at bounding box center [453, 167] width 66 height 17
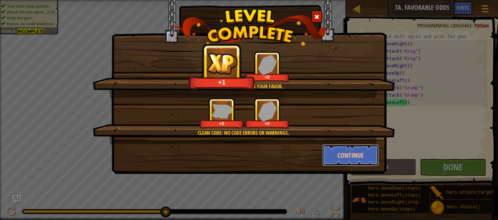
click at [358, 148] on button "Continue" at bounding box center [350, 155] width 57 height 22
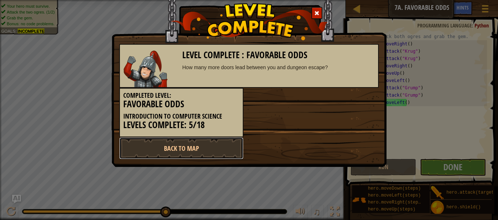
click at [228, 150] on link "Back to Map" at bounding box center [181, 148] width 124 height 22
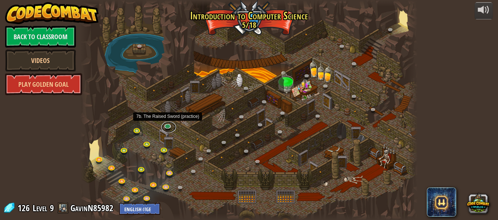
click at [169, 129] on link at bounding box center [168, 127] width 15 height 11
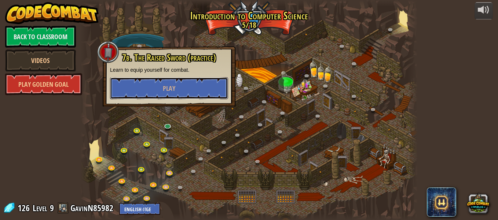
click at [168, 93] on button "Play" at bounding box center [169, 88] width 118 height 22
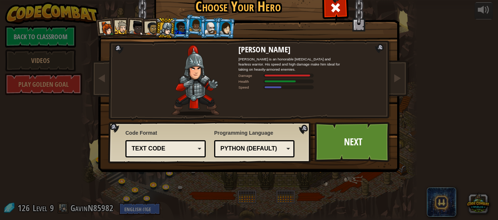
click at [356, 151] on link "Next" at bounding box center [352, 142] width 77 height 40
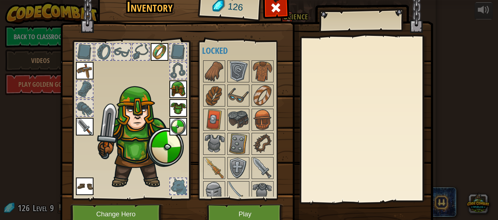
scroll to position [96, 0]
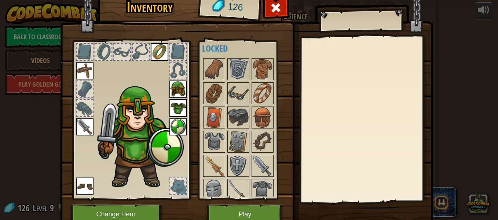
click at [236, 197] on div "Available Equip Equip Equip Equip Equip Equip Equip Equip (double-click to equi…" at bounding box center [244, 120] width 90 height 159
click at [229, 189] on img at bounding box center [238, 190] width 21 height 21
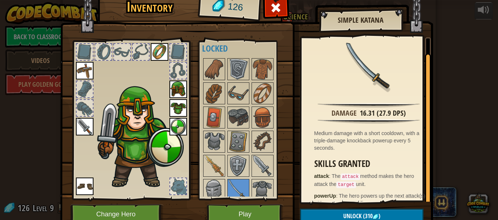
scroll to position [11, 0]
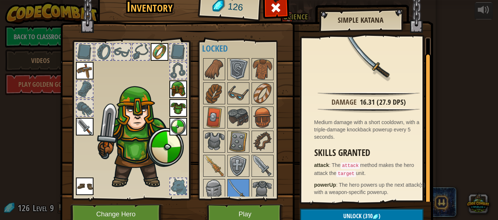
click at [265, 186] on img at bounding box center [262, 190] width 21 height 21
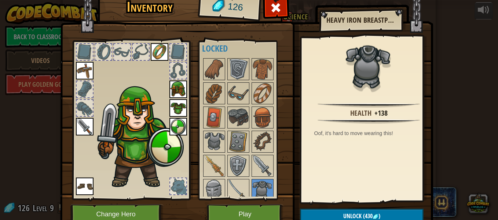
click at [232, 186] on img at bounding box center [238, 190] width 21 height 21
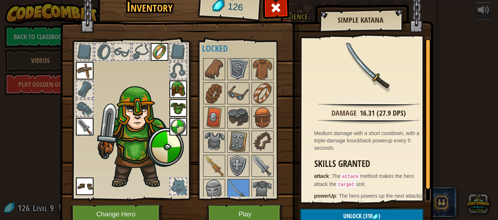
click at [260, 168] on img at bounding box center [262, 166] width 21 height 21
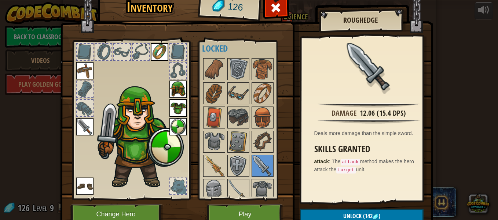
click at [236, 192] on img at bounding box center [238, 190] width 21 height 21
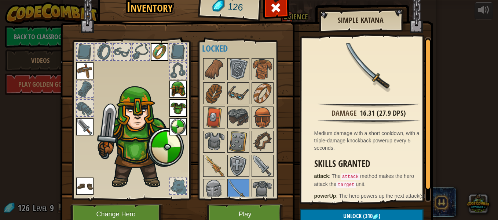
click at [234, 89] on img at bounding box center [238, 93] width 21 height 21
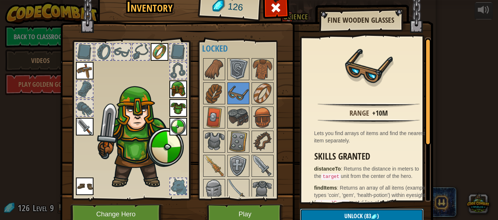
click at [346, 211] on button "Unlock (83 )" at bounding box center [362, 216] width 124 height 15
click at [354, 214] on button "Confirm" at bounding box center [362, 216] width 124 height 15
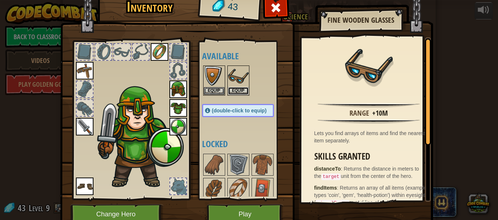
click at [238, 90] on button "Equip" at bounding box center [238, 91] width 21 height 8
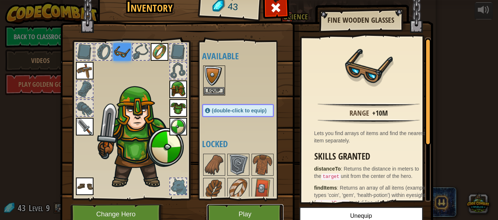
click at [248, 210] on button "Play" at bounding box center [245, 215] width 77 height 20
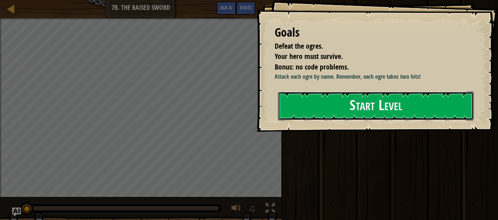
click at [292, 109] on button "Start Level" at bounding box center [376, 106] width 196 height 29
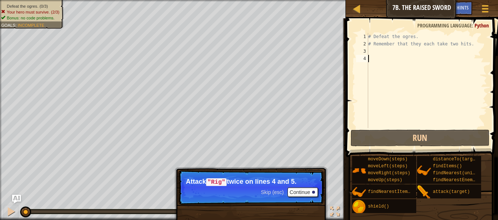
click at [386, 54] on div "# Defeat the ogres. # Remember that they each take two hits." at bounding box center [427, 88] width 120 height 110
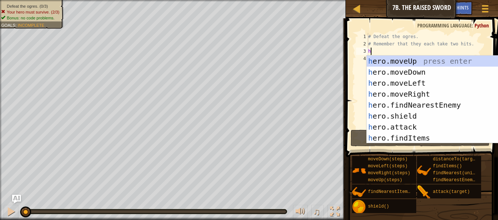
scroll to position [3, 0]
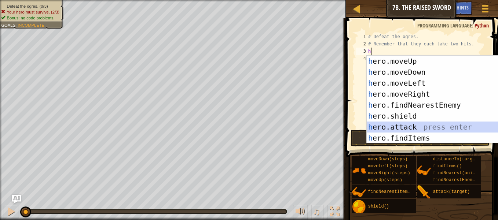
click at [400, 126] on div "h ero.moveUp press enter h ero.moveDown press enter h ero.moveLeft press enter …" at bounding box center [433, 111] width 133 height 110
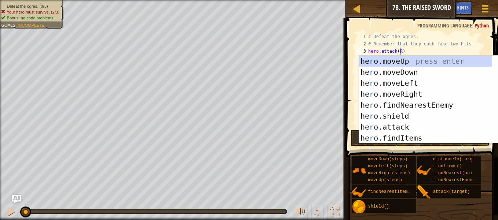
scroll to position [3, 3]
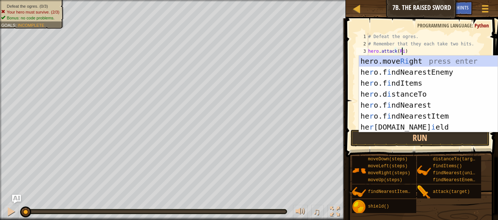
type textarea "hero.attack(Rig)"
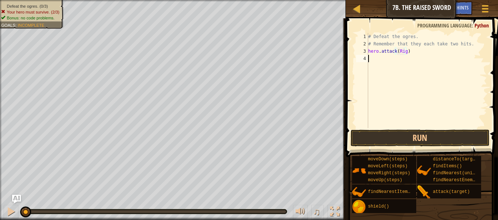
click at [397, 75] on div "# Defeat the ogres. # Remember that they each take two hits. hero . attack ( Ri…" at bounding box center [427, 88] width 120 height 110
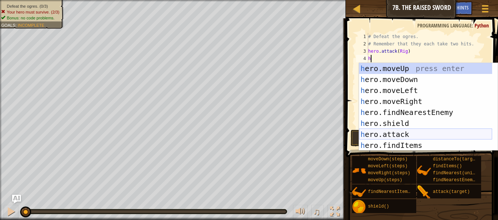
click at [392, 133] on div "h ero.moveUp press enter h ero.moveDown press enter h ero.moveLeft press enter …" at bounding box center [425, 118] width 133 height 110
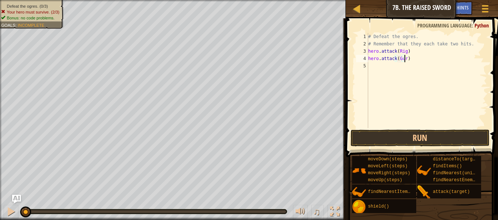
type textarea "hero.attack(Gurt)"
click at [371, 66] on div "# Defeat the ogres. # Remember that they each take two hits. hero . attack ( Ri…" at bounding box center [427, 88] width 120 height 110
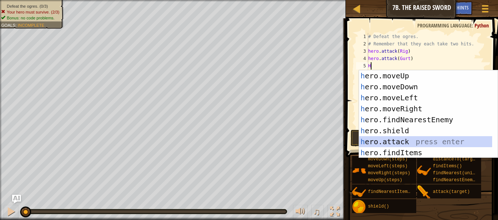
click at [394, 138] on div "h ero.moveUp press enter h ero.moveDown press enter h ero.moveLeft press enter …" at bounding box center [425, 125] width 133 height 110
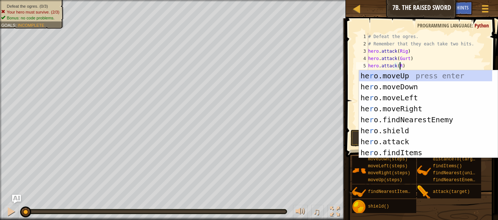
scroll to position [3, 3]
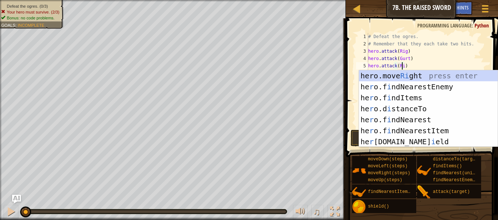
type textarea "hero.attack(Rig)"
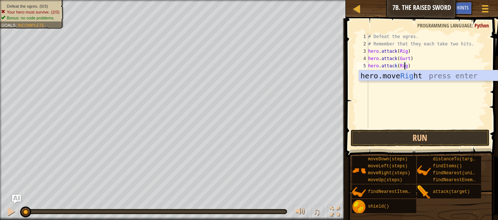
click at [403, 88] on div "# Defeat the ogres. # Remember that they each take two hits. hero . attack ( Ri…" at bounding box center [427, 88] width 120 height 110
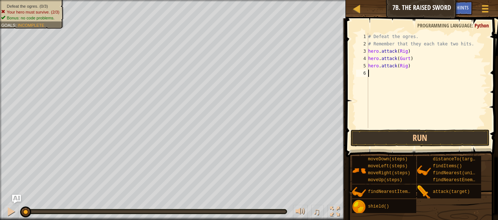
scroll to position [3, 0]
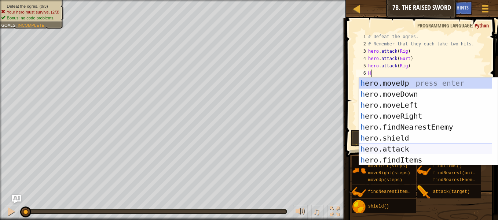
click at [397, 148] on div "h ero.moveUp press enter h ero.moveDown press enter h ero.moveLeft press enter …" at bounding box center [425, 133] width 133 height 110
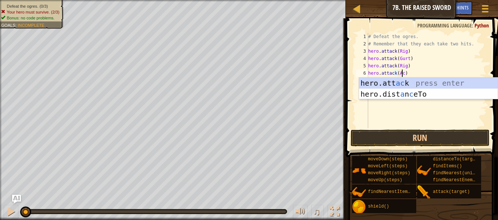
scroll to position [3, 3]
type textarea "hero.attack(Ack)"
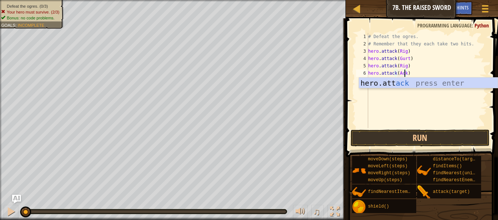
click at [388, 112] on div "# Defeat the ogres. # Remember that they each take two hits. hero . attack ( Ri…" at bounding box center [427, 88] width 120 height 110
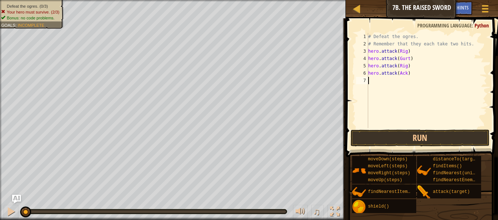
scroll to position [3, 0]
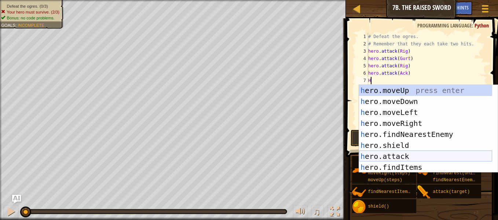
click at [406, 156] on div "h ero.moveUp press enter h ero.moveDown press enter h ero.moveLeft press enter …" at bounding box center [425, 140] width 133 height 110
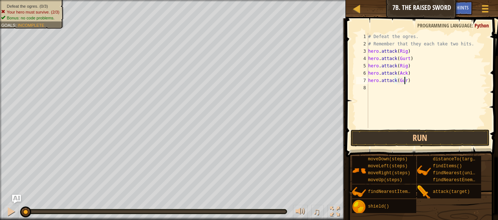
type textarea "hero.attack(Gurt)"
click at [379, 90] on div "# Defeat the ogres. # Remember that they each take two hits. hero . attack ( Ri…" at bounding box center [427, 88] width 120 height 110
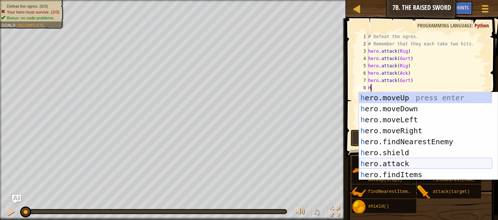
click at [404, 162] on div "h ero.moveUp press enter h ero.moveDown press enter h ero.moveLeft press enter …" at bounding box center [425, 147] width 133 height 110
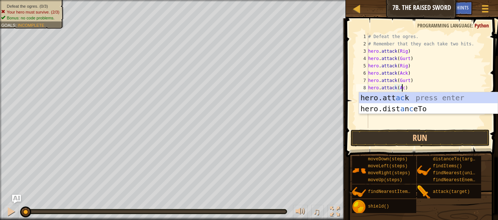
scroll to position [3, 3]
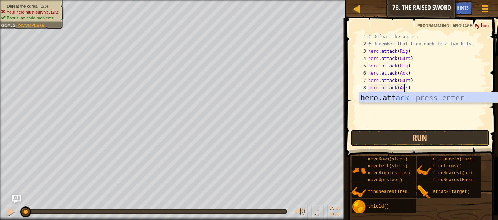
click at [433, 137] on button "Run" at bounding box center [419, 138] width 139 height 17
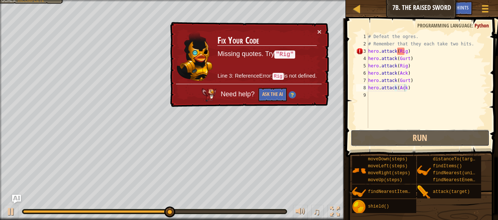
click at [418, 139] on button "Run" at bounding box center [419, 138] width 139 height 17
click at [418, 138] on button "Run" at bounding box center [419, 138] width 139 height 17
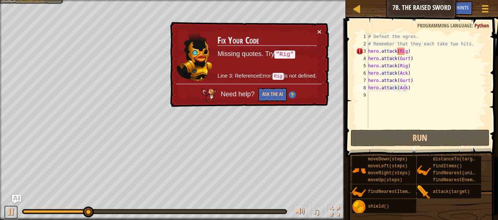
click at [11, 210] on div at bounding box center [11, 212] width 10 height 10
drag, startPoint x: 88, startPoint y: 209, endPoint x: -1, endPoint y: 211, distance: 89.8
click at [0, 0] on html "Map Introduction to Computer Science 7b. The Raised Sword Game Menu Done Hints …" at bounding box center [249, 0] width 498 height 0
click at [320, 30] on button "×" at bounding box center [319, 33] width 5 height 8
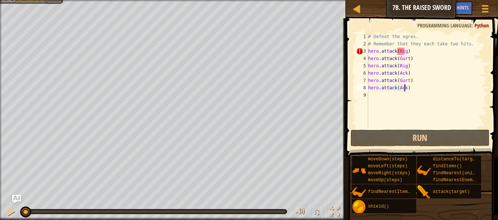
click at [402, 51] on div "# Defeat the ogres. # Remember that they each take two hits. hero . attack ( Ri…" at bounding box center [427, 88] width 120 height 110
click at [404, 50] on div "# Defeat the ogres. # Remember that they each take two hits. hero . attack ( Ri…" at bounding box center [427, 88] width 120 height 110
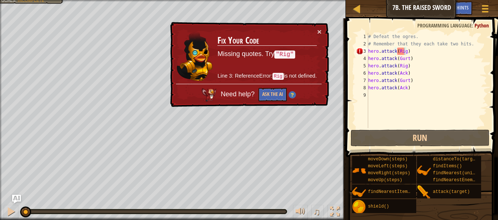
click at [323, 27] on div "× Fix Your Code Missing quotes. Try "Rig" Line 3: ReferenceError: Rig is not de…" at bounding box center [249, 64] width 160 height 85
click at [315, 24] on div "× Fix Your Code Missing quotes. Try "Rig" Line 3: ReferenceError: Rig is not de…" at bounding box center [249, 64] width 160 height 85
click at [319, 30] on button "×" at bounding box center [319, 32] width 4 height 8
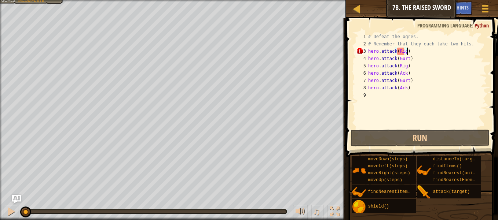
click at [413, 52] on div "# Defeat the ogres. # Remember that they each take two hits. hero . attack ( Ri…" at bounding box center [427, 88] width 120 height 110
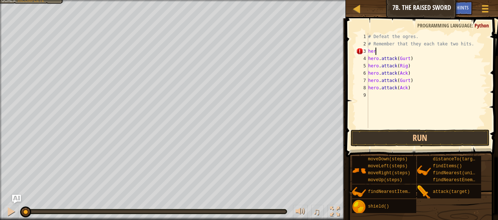
scroll to position [3, 0]
type textarea "h"
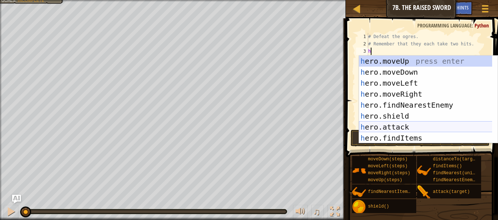
click at [411, 126] on div "h ero.moveUp press enter h ero.moveDown press enter h ero.moveLeft press enter …" at bounding box center [428, 111] width 139 height 110
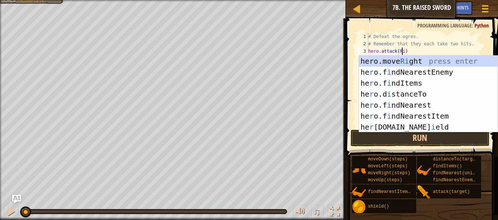
scroll to position [3, 3]
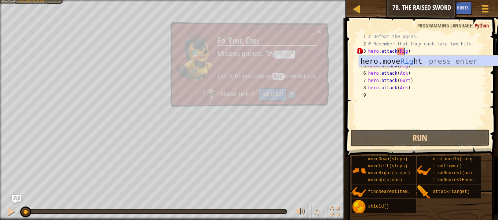
type textarea "hero.attack(Rig)"
click at [419, 136] on button "Run" at bounding box center [419, 138] width 139 height 17
